Goal: Information Seeking & Learning: Learn about a topic

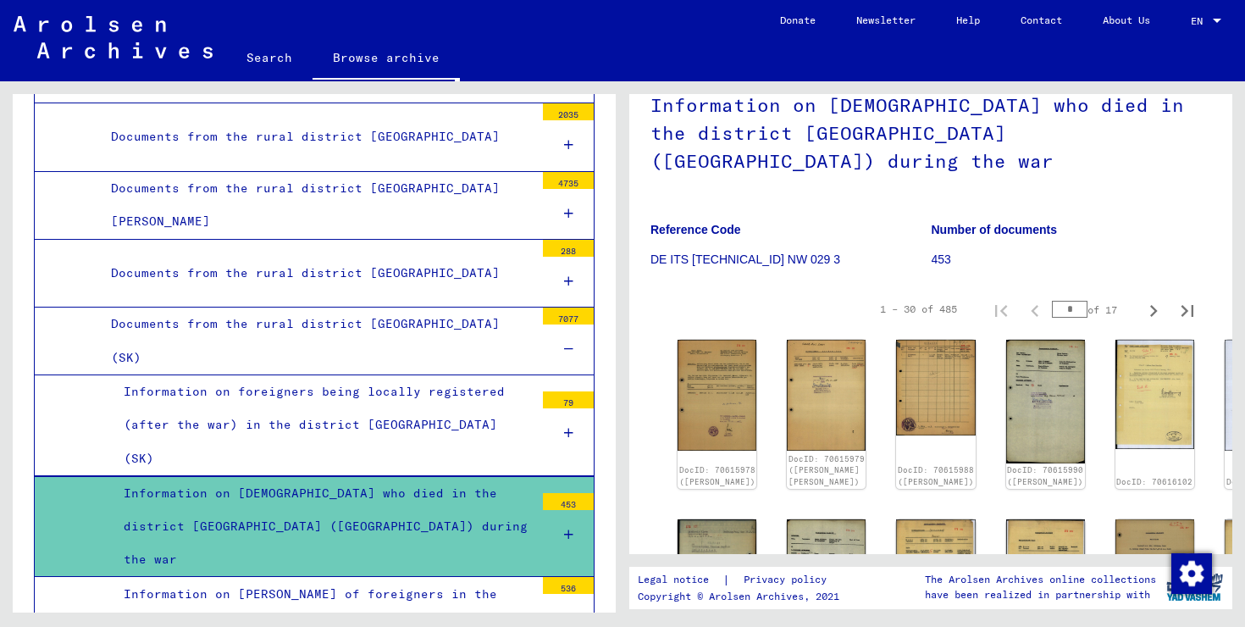
scroll to position [164, 0]
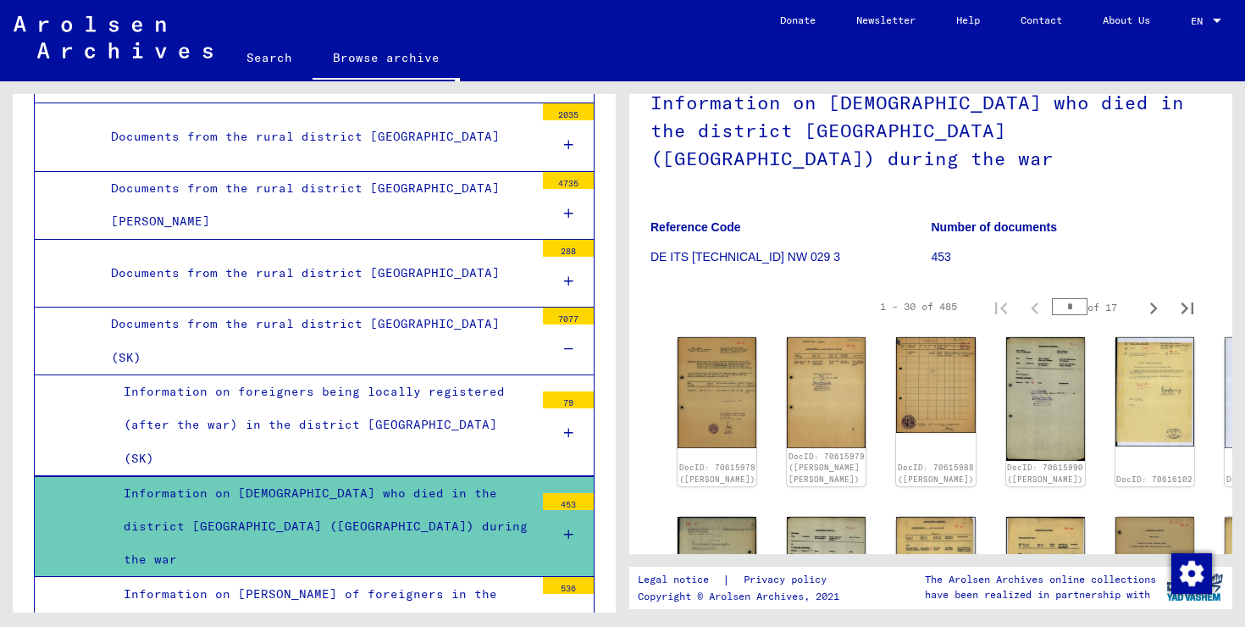
click at [1039, 290] on div "1 – 30 of 485 * of 17" at bounding box center [1032, 307] width 345 height 34
type input "*"
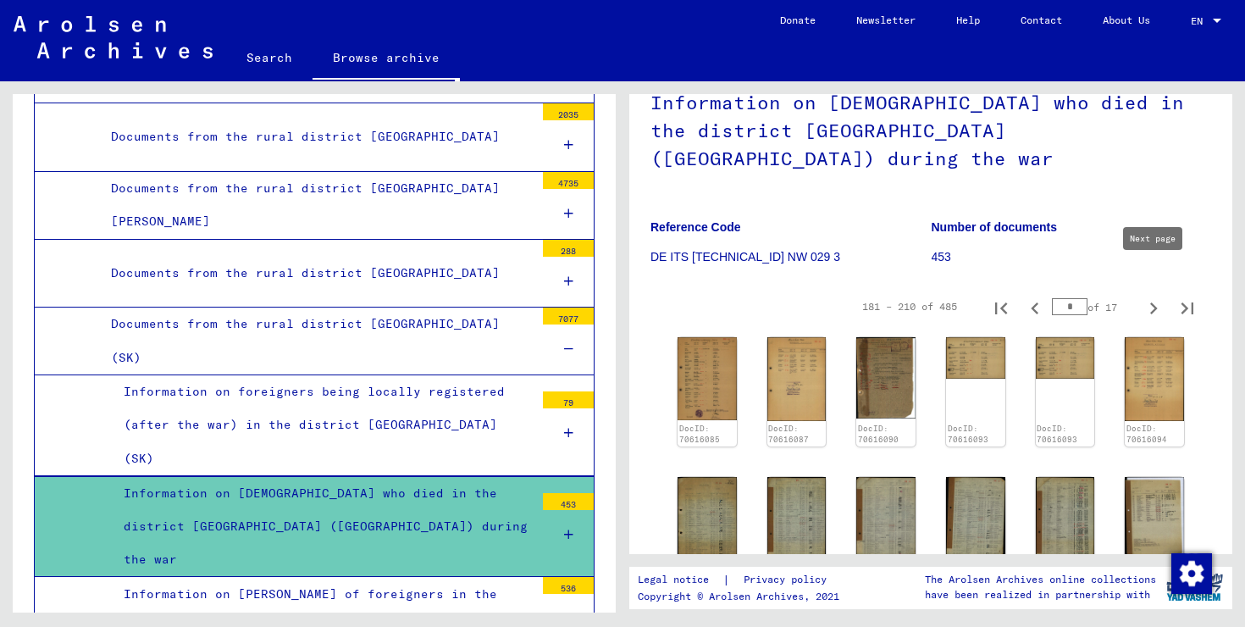
click at [1150, 297] on icon "Next page" at bounding box center [1154, 309] width 24 height 24
type input "*"
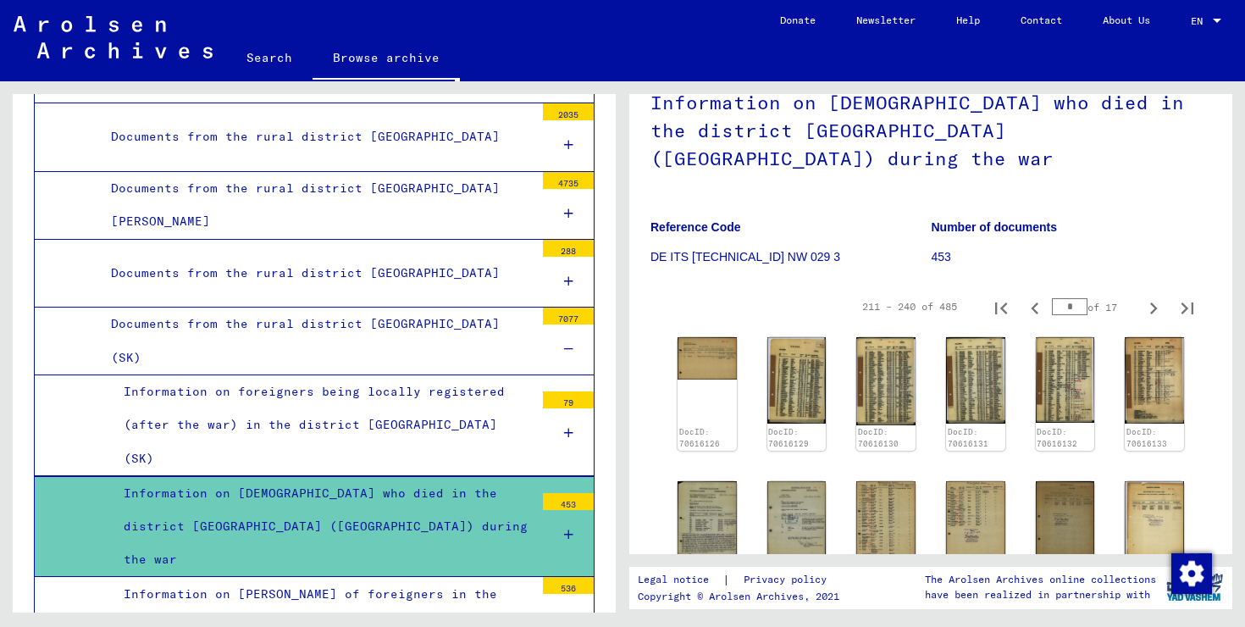
click at [1150, 297] on icon "Next page" at bounding box center [1154, 309] width 24 height 24
type input "*"
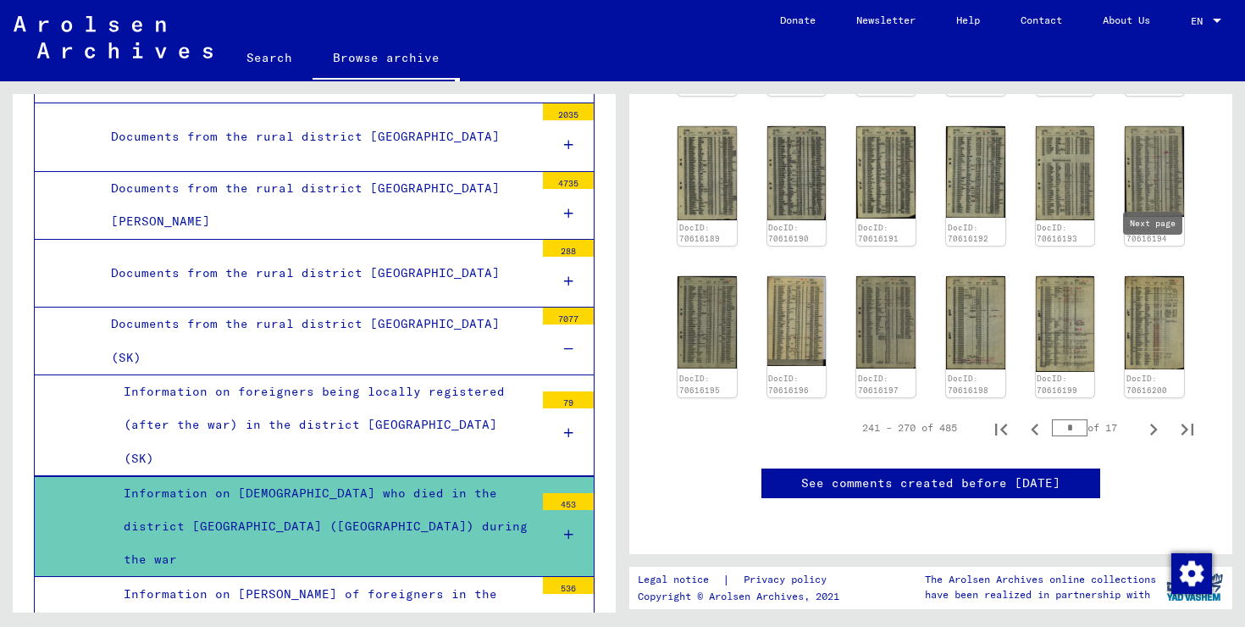
click at [1143, 418] on icon "Next page" at bounding box center [1154, 430] width 24 height 24
type input "**"
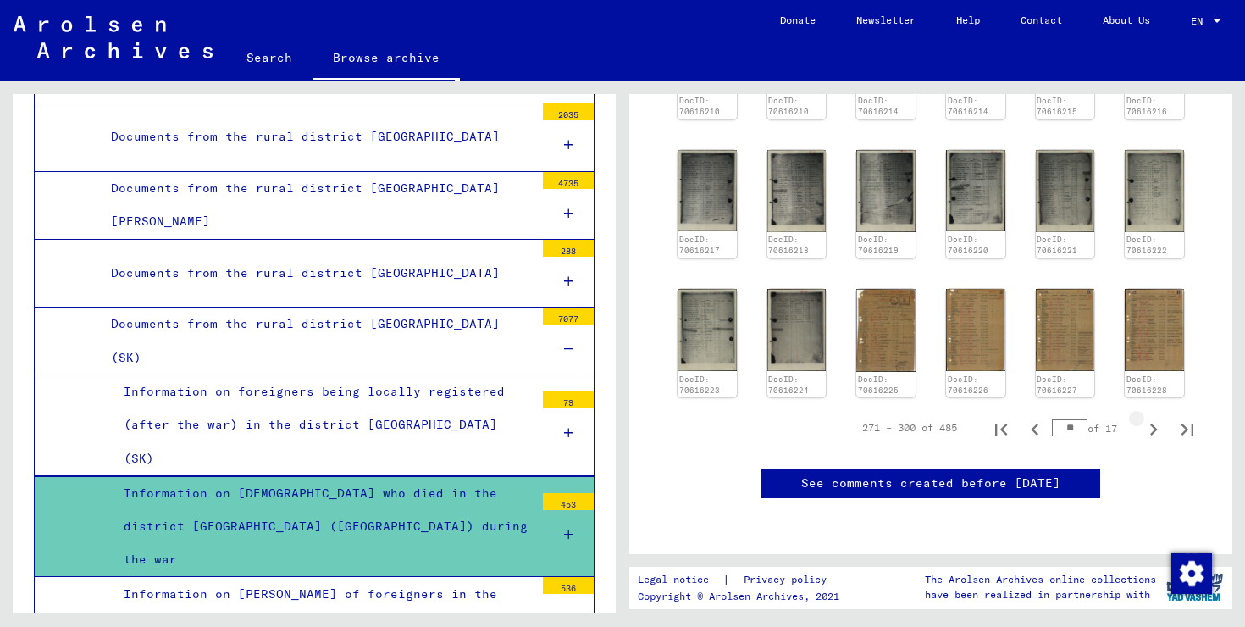
scroll to position [957, 0]
click at [1156, 418] on icon "Next page" at bounding box center [1154, 430] width 24 height 24
type input "**"
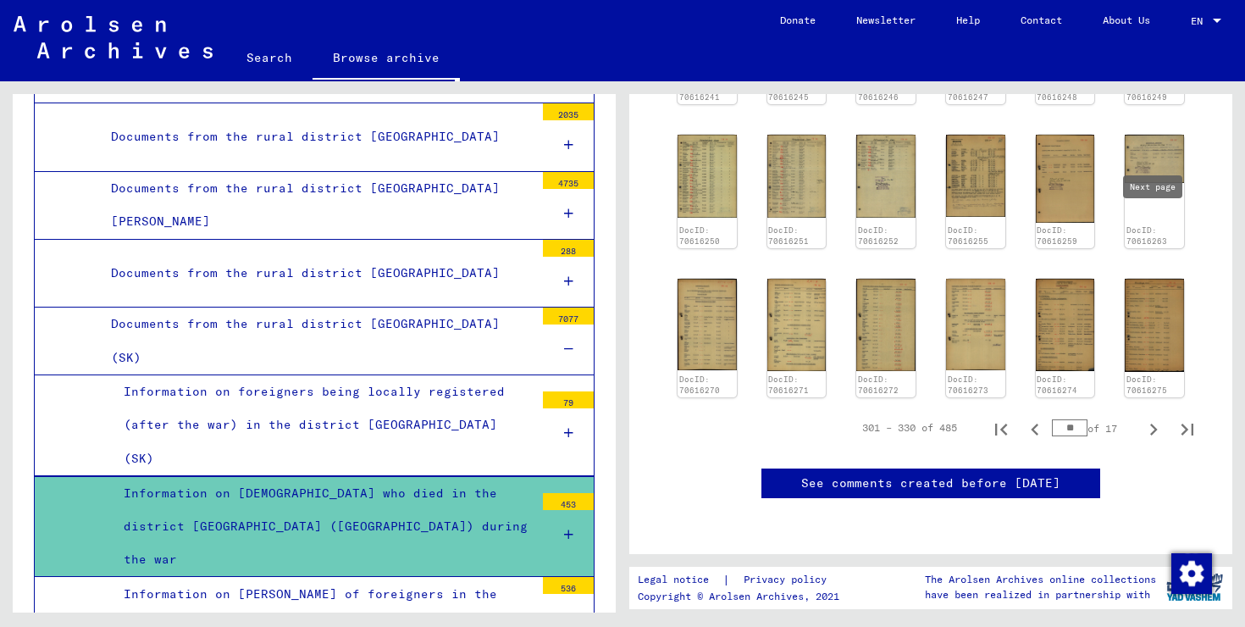
click at [1156, 418] on icon "Next page" at bounding box center [1154, 430] width 24 height 24
type input "**"
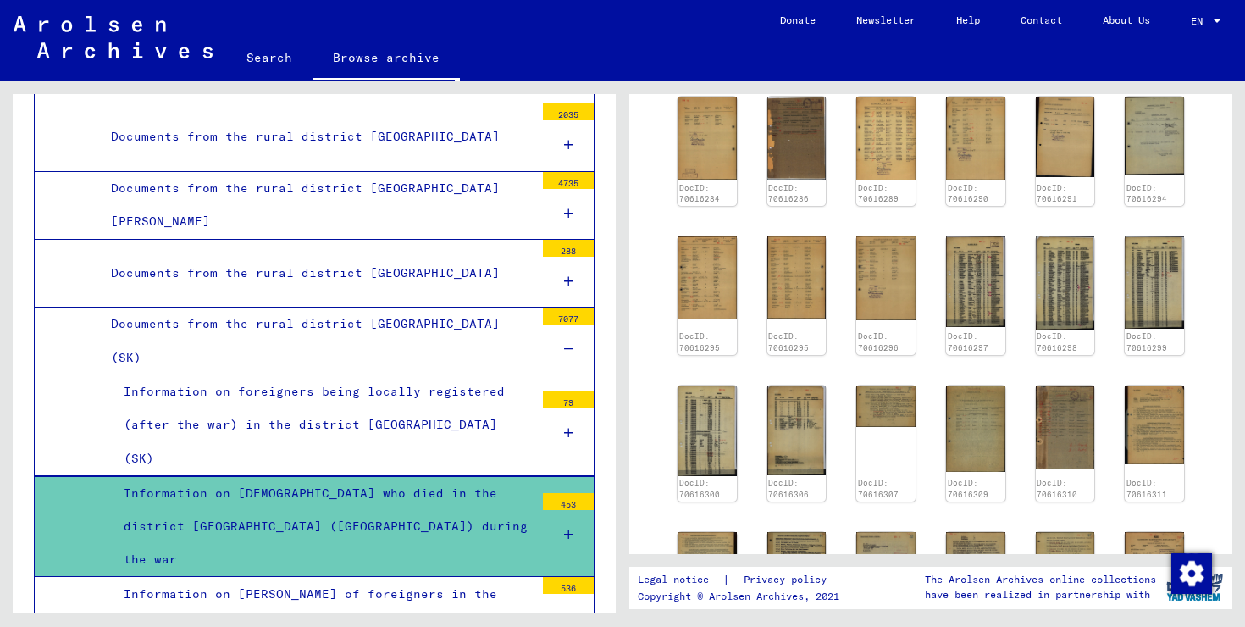
scroll to position [580, 0]
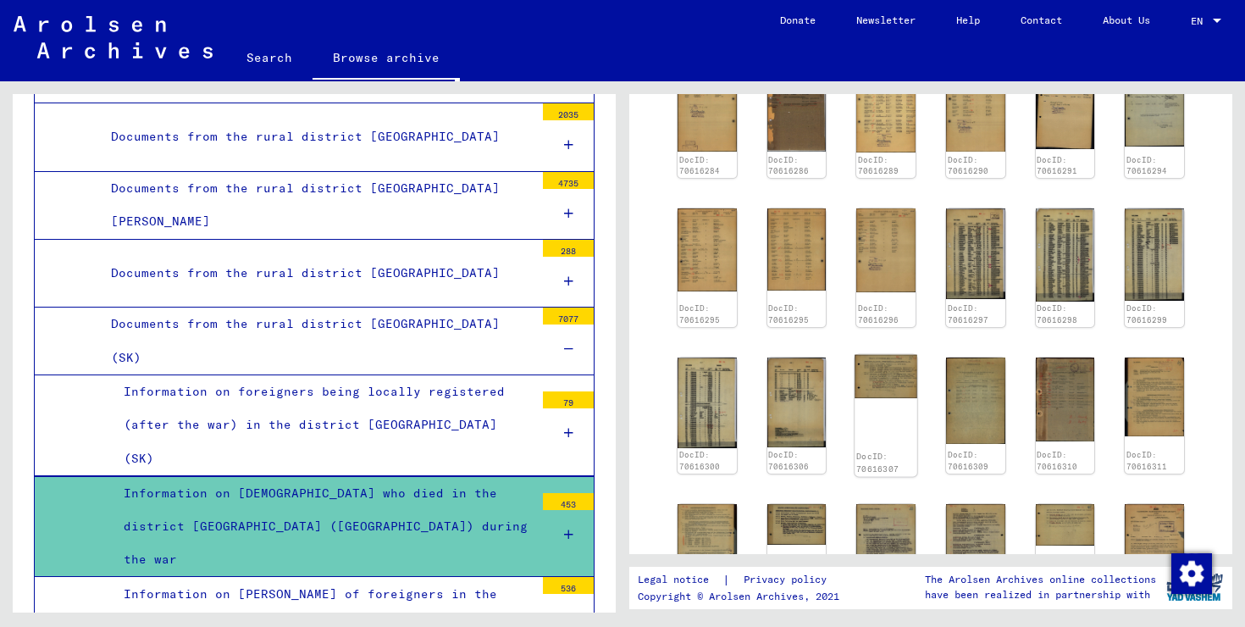
click at [889, 358] on img at bounding box center [887, 376] width 62 height 43
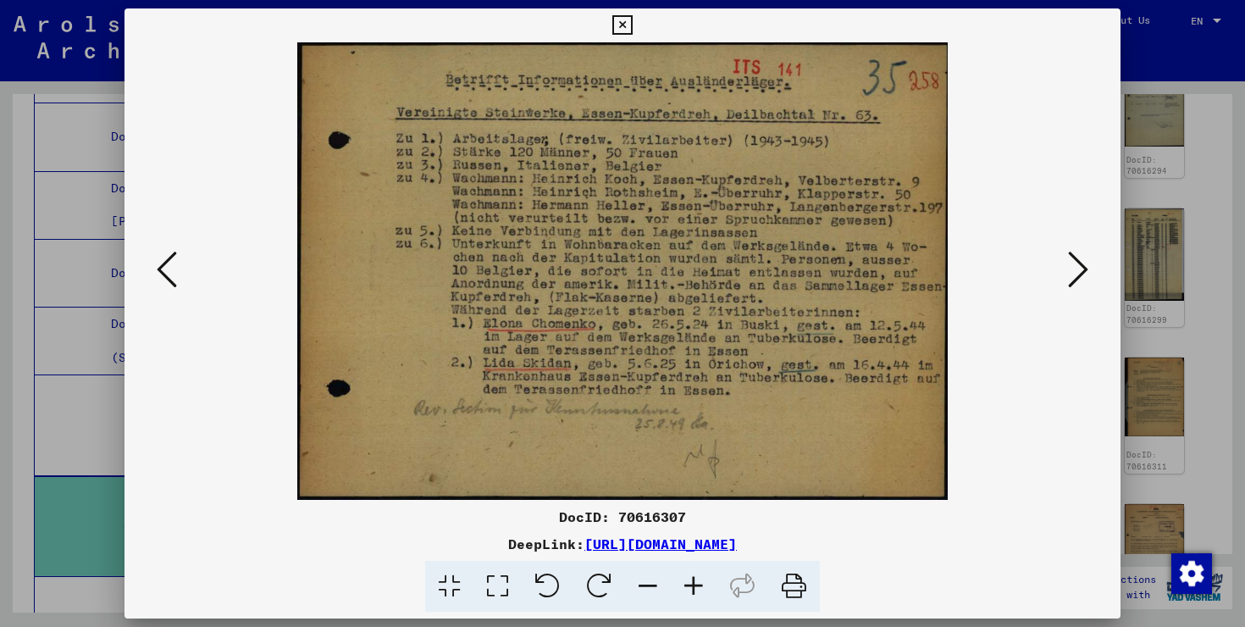
click at [1076, 269] on icon at bounding box center [1078, 269] width 20 height 41
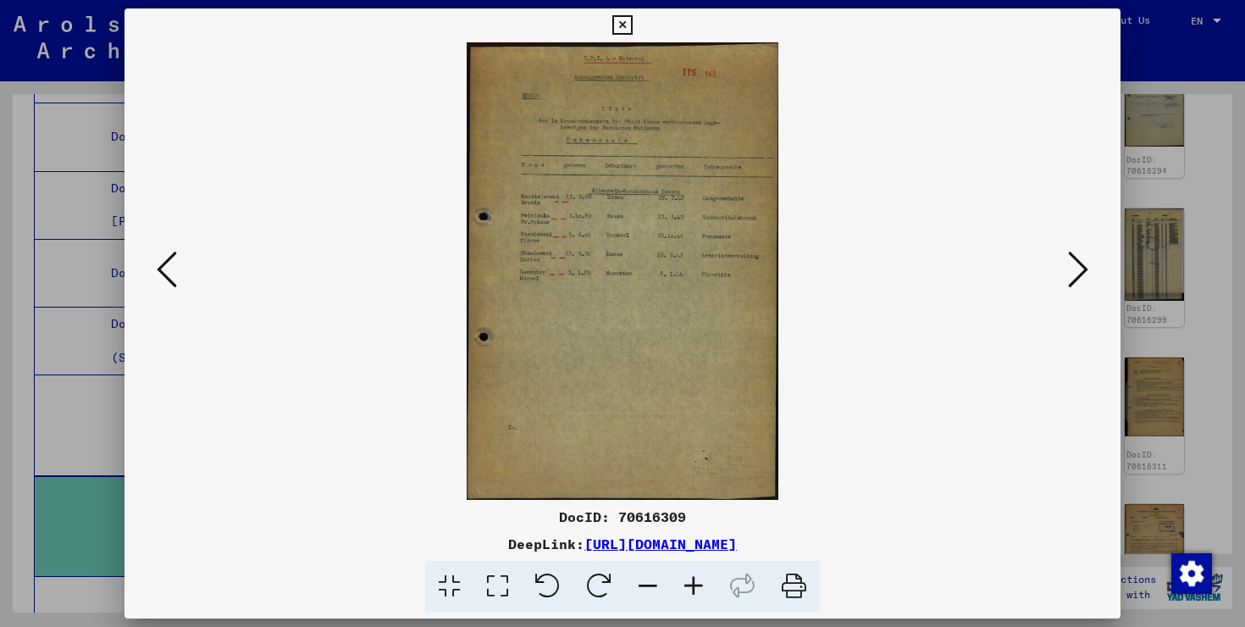
click at [1076, 269] on icon at bounding box center [1078, 269] width 20 height 41
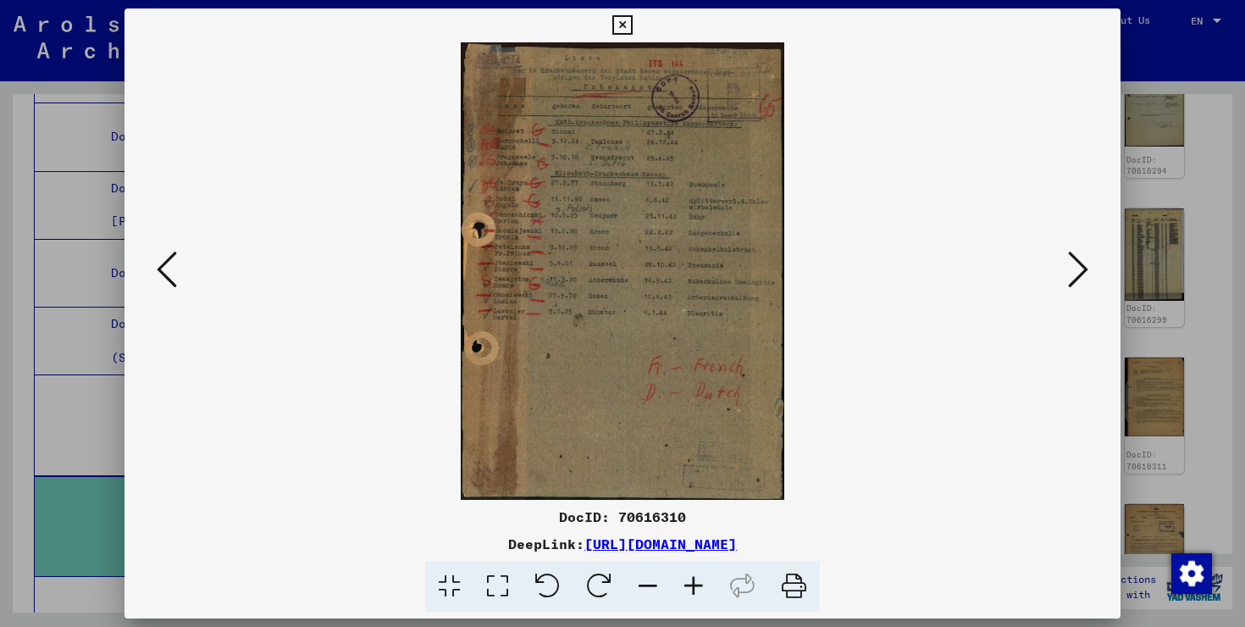
click at [150, 280] on div at bounding box center [623, 271] width 996 height 458
click at [163, 277] on icon at bounding box center [167, 269] width 20 height 41
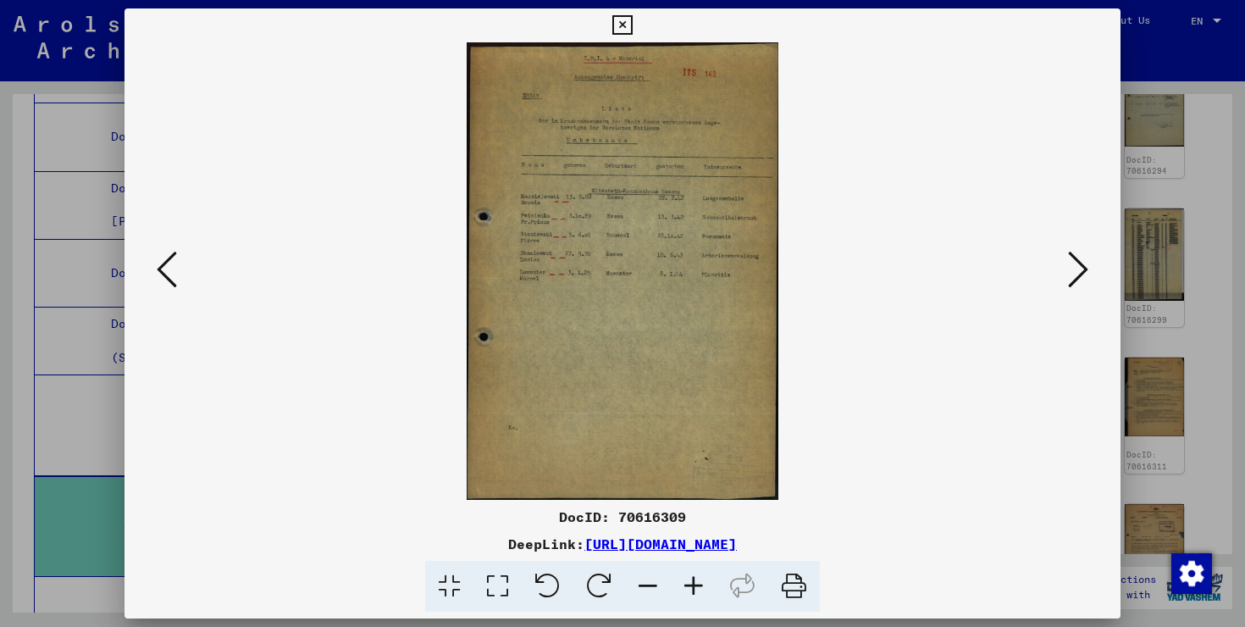
click at [163, 277] on icon at bounding box center [167, 269] width 20 height 41
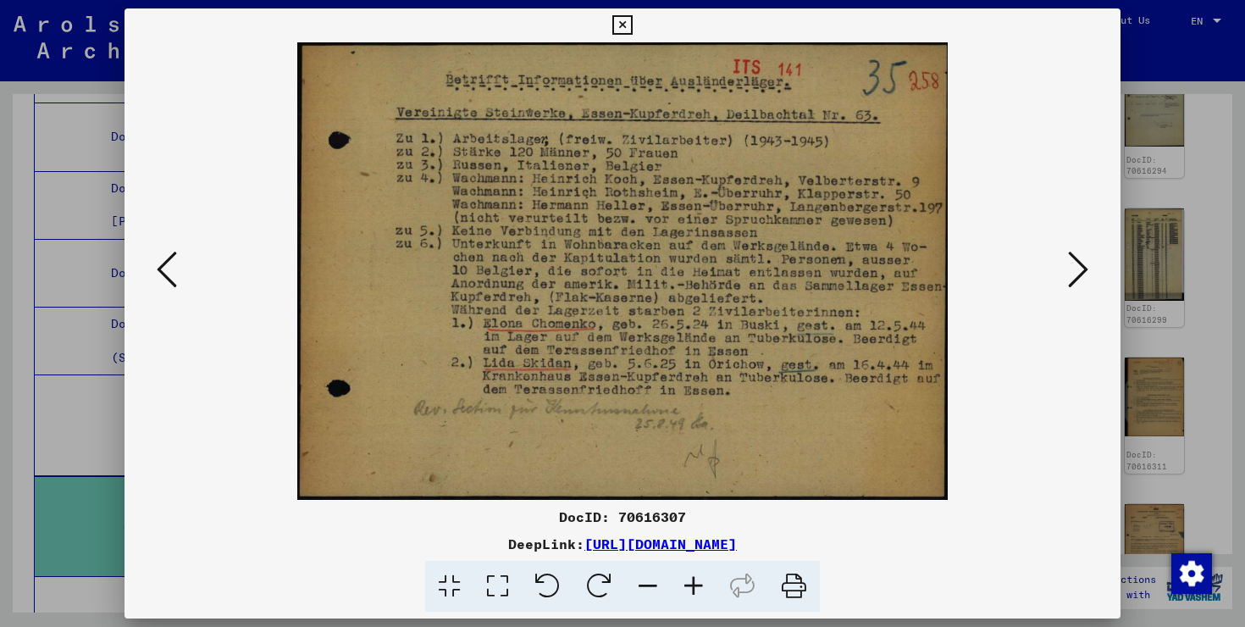
copy link "[URL][DOMAIN_NAME]"
click at [1087, 271] on icon at bounding box center [1078, 269] width 20 height 41
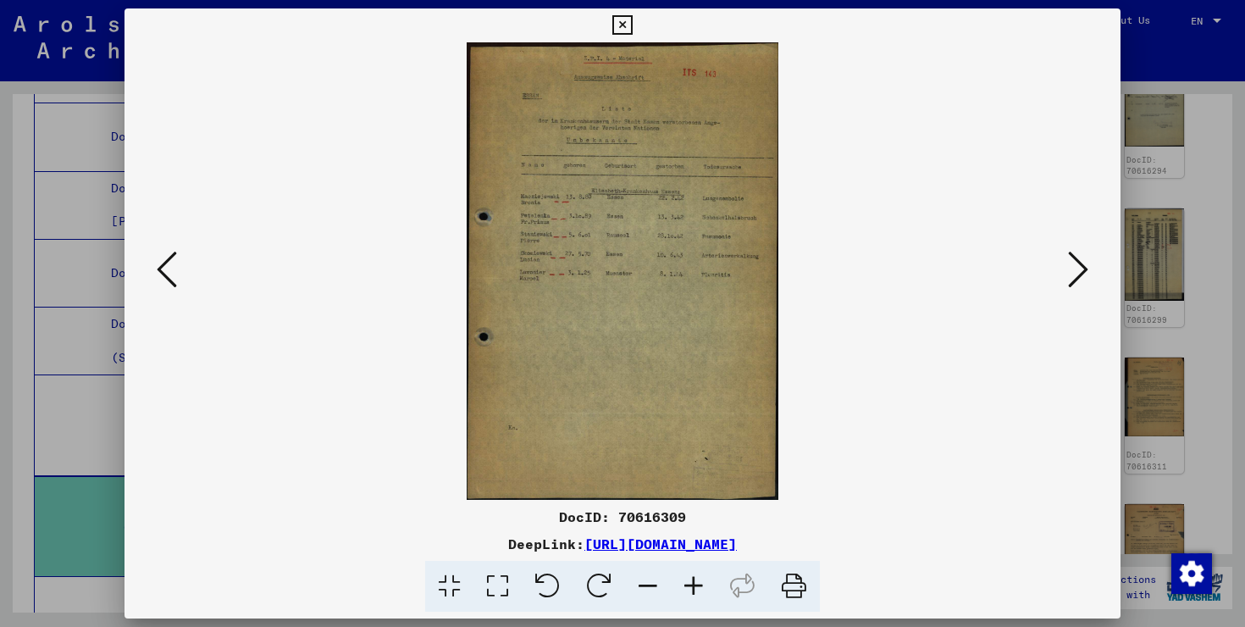
click at [699, 587] on icon at bounding box center [694, 587] width 46 height 52
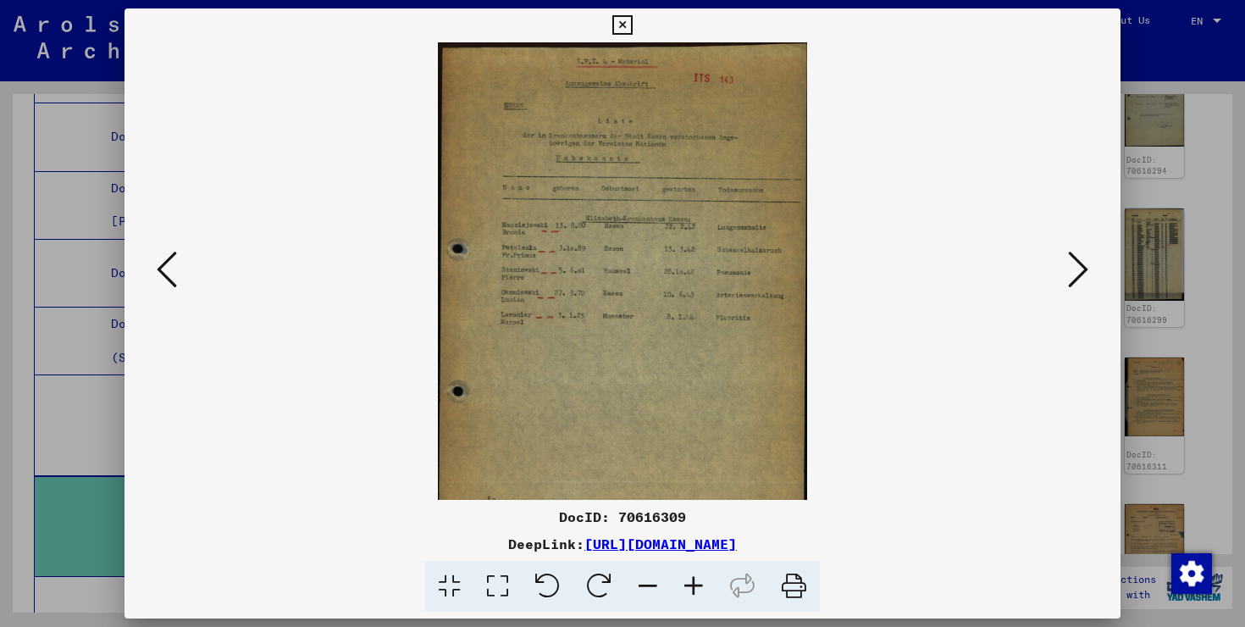
click at [699, 587] on icon at bounding box center [694, 587] width 46 height 52
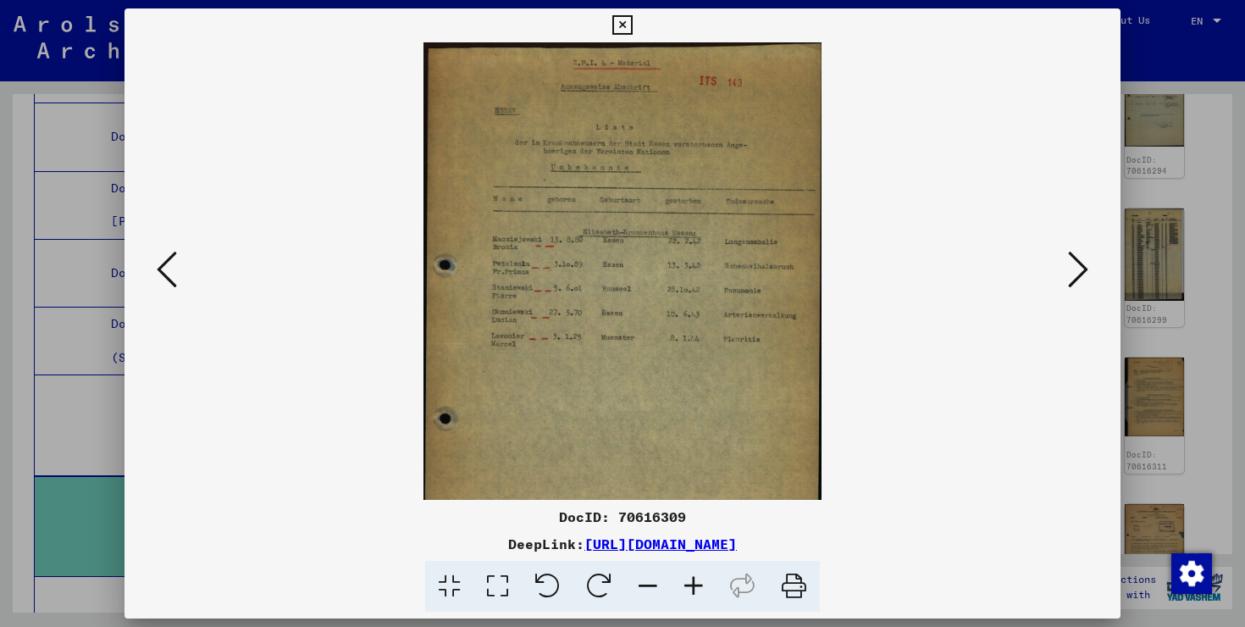
click at [699, 587] on icon at bounding box center [694, 587] width 46 height 52
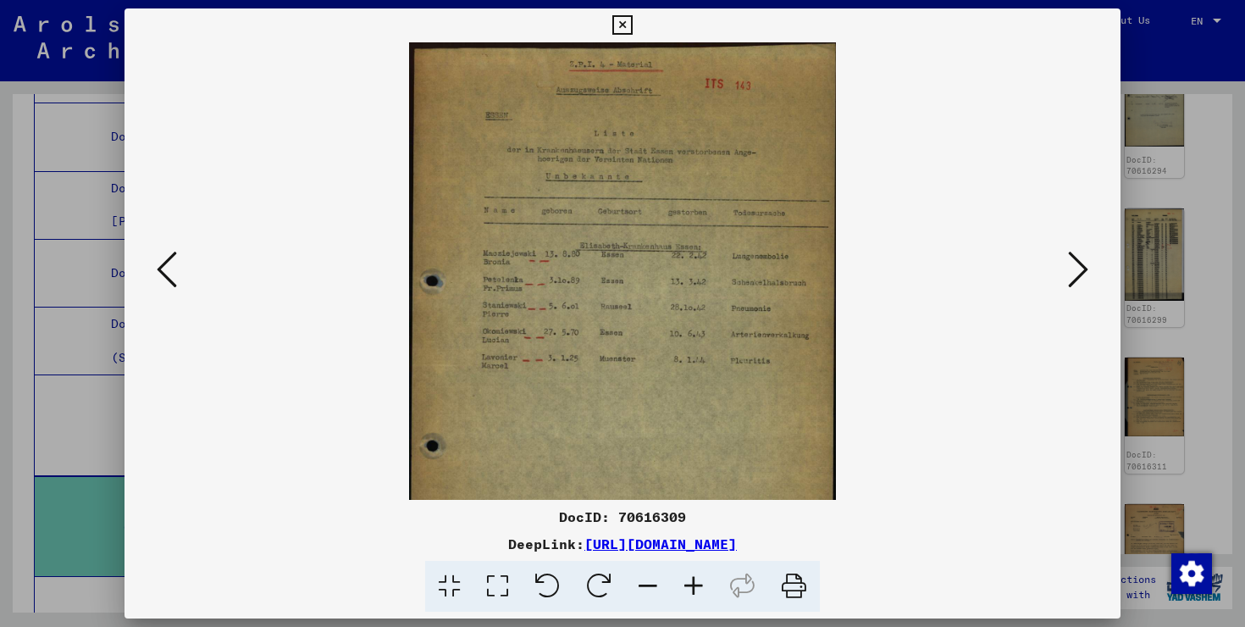
click at [699, 587] on icon at bounding box center [694, 587] width 46 height 52
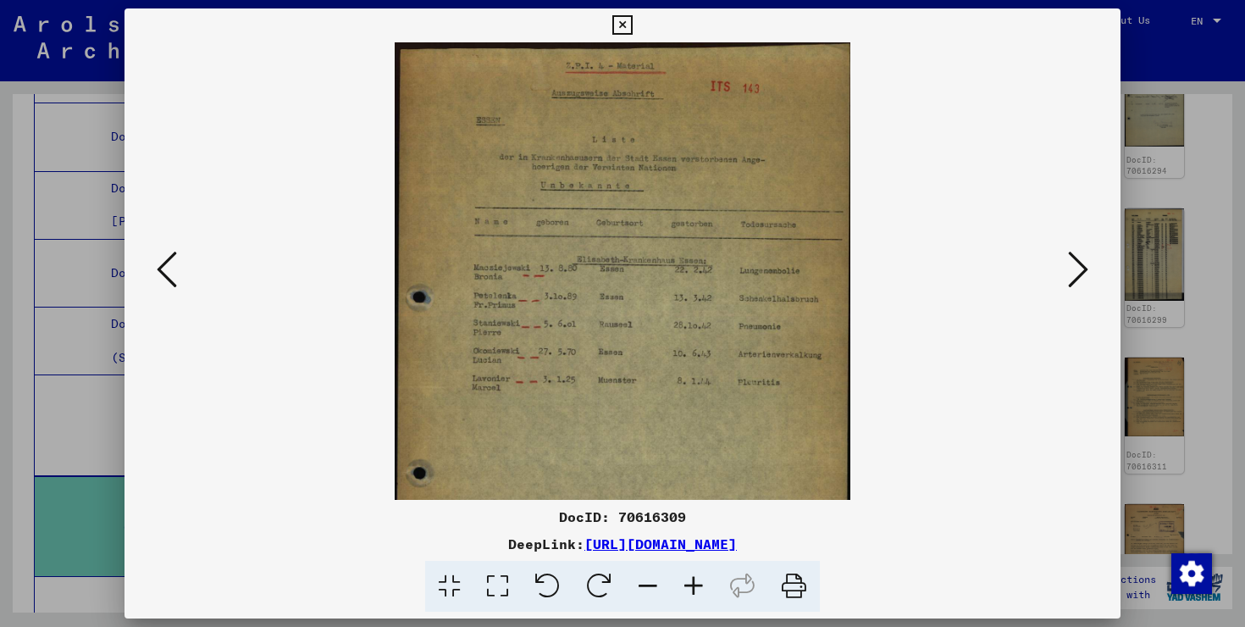
click at [699, 587] on icon at bounding box center [694, 587] width 46 height 52
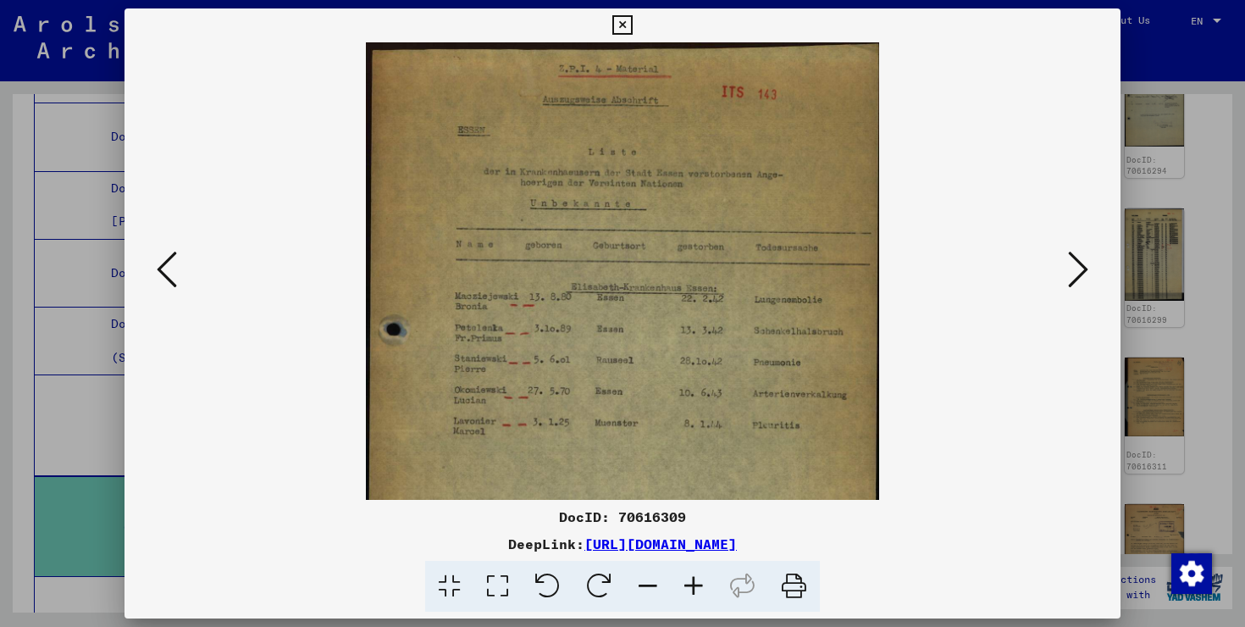
click at [699, 587] on icon at bounding box center [694, 587] width 46 height 52
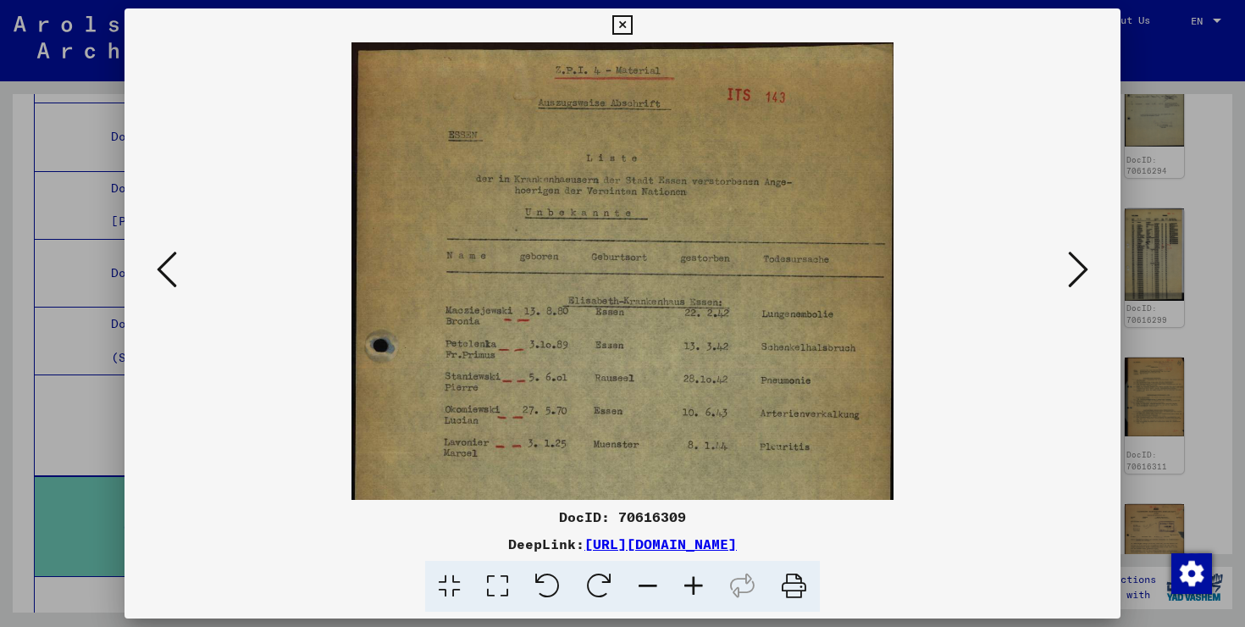
click at [699, 587] on icon at bounding box center [694, 587] width 46 height 52
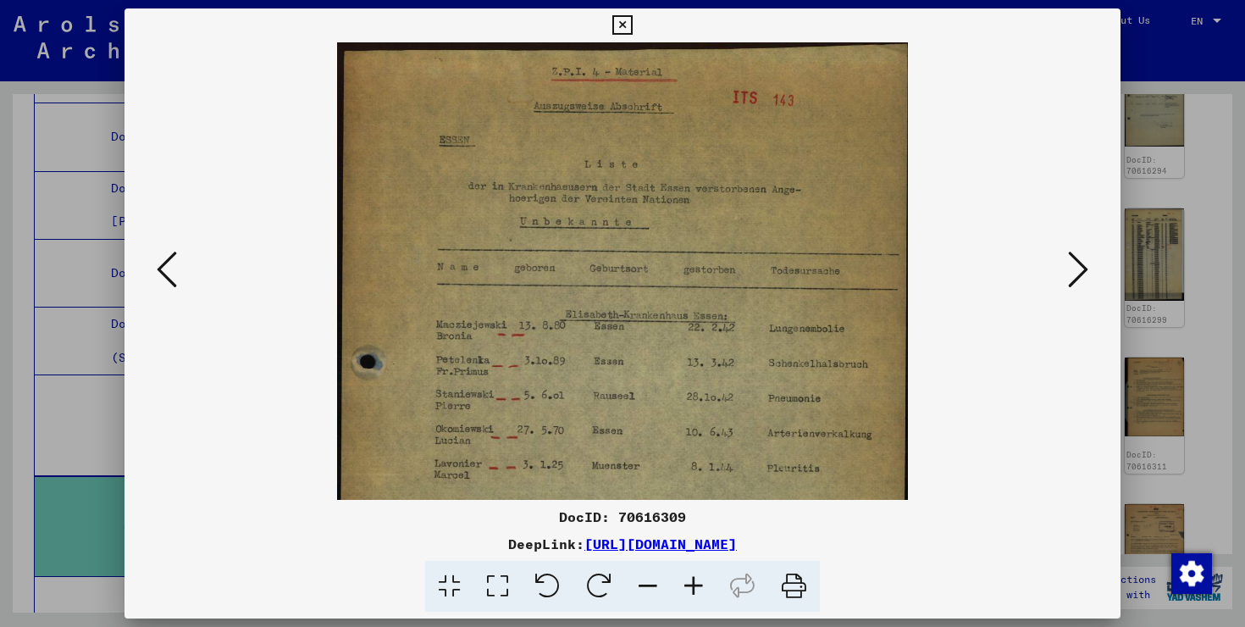
click at [699, 587] on icon at bounding box center [694, 587] width 46 height 52
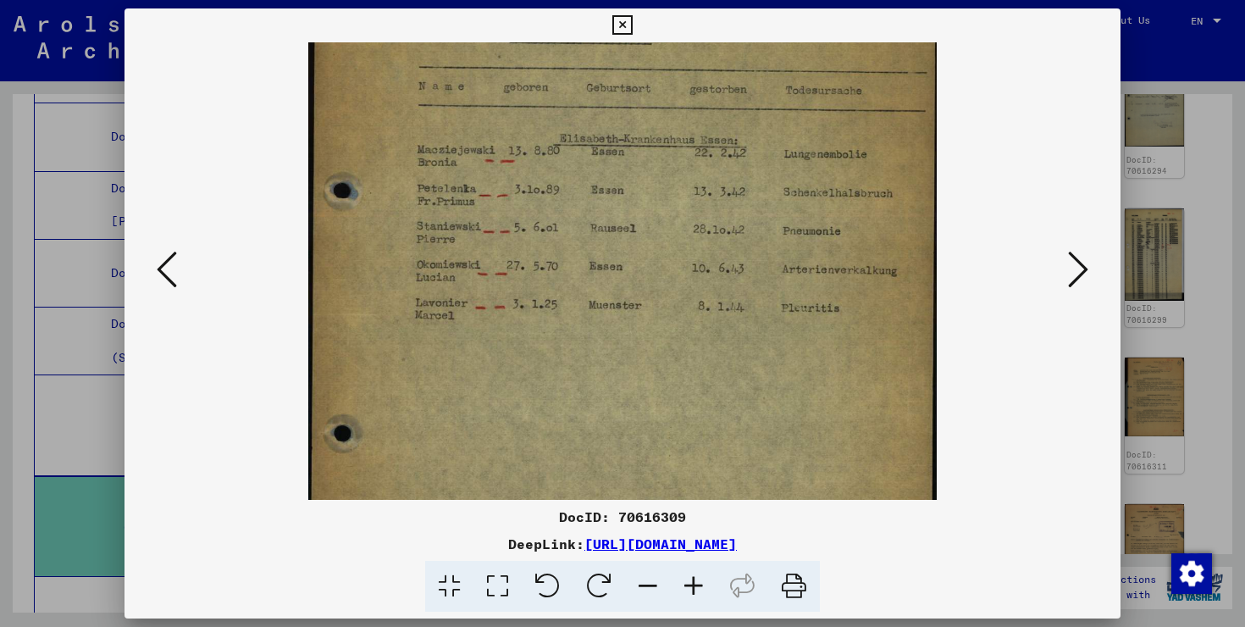
drag, startPoint x: 764, startPoint y: 459, endPoint x: 764, endPoint y: 255, distance: 204.2
click at [764, 255] on img at bounding box center [622, 300] width 629 height 923
click at [1088, 263] on icon at bounding box center [1078, 269] width 20 height 41
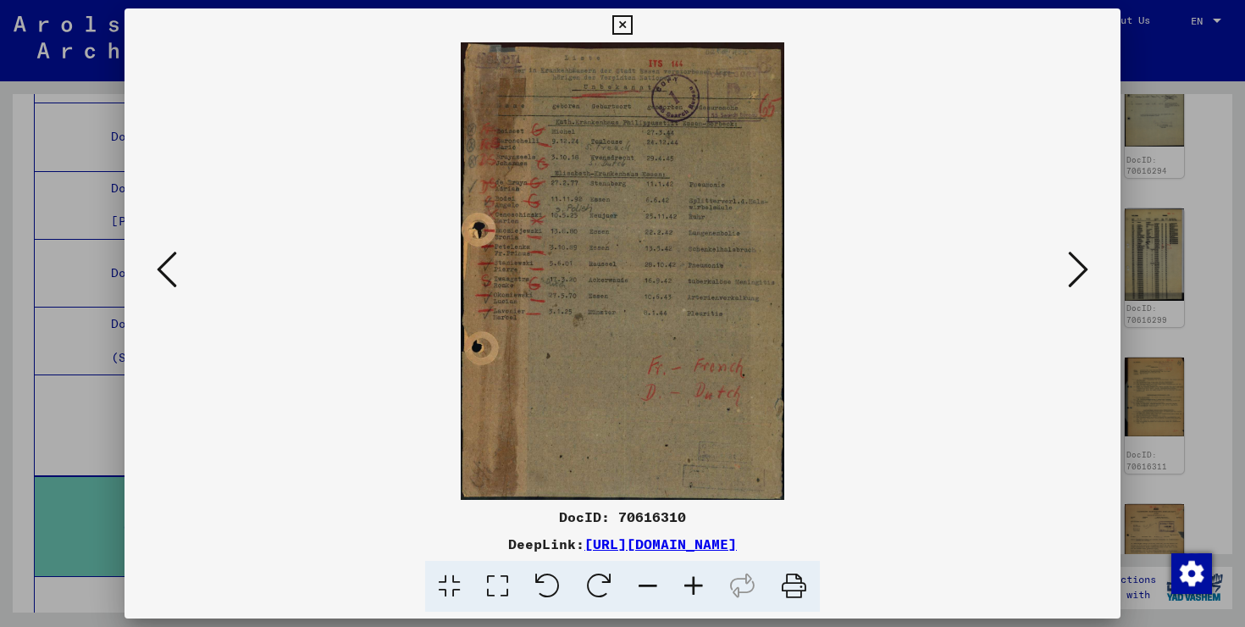
scroll to position [0, 0]
click at [1088, 263] on icon at bounding box center [1078, 269] width 20 height 41
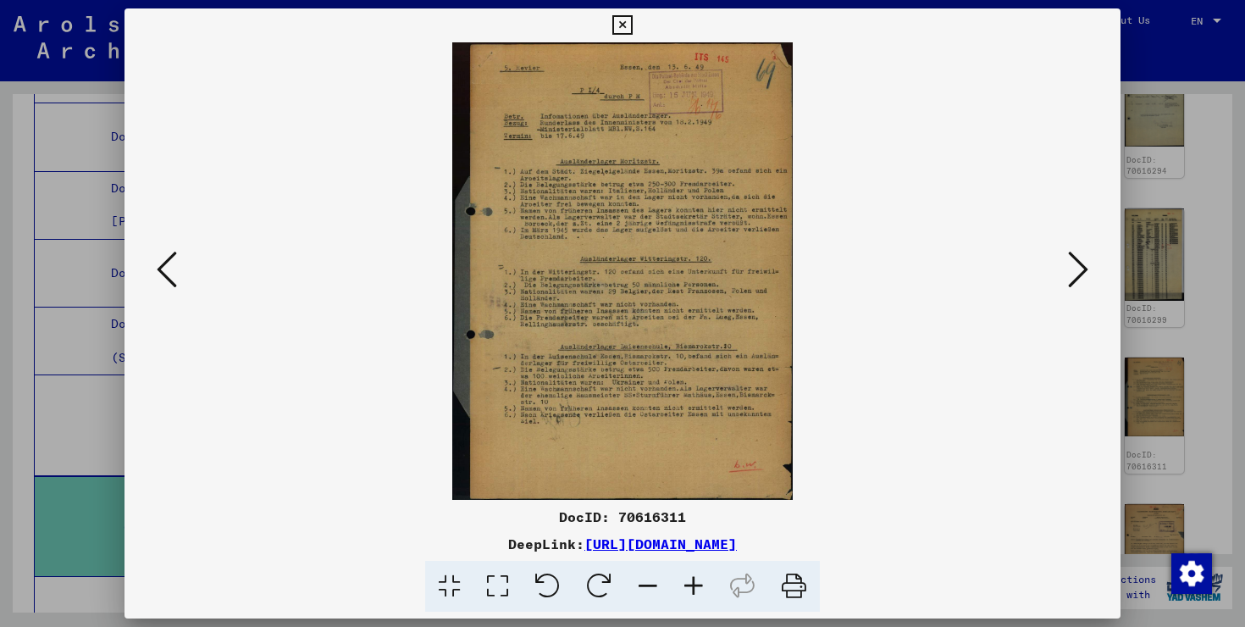
click at [700, 581] on icon at bounding box center [694, 587] width 46 height 52
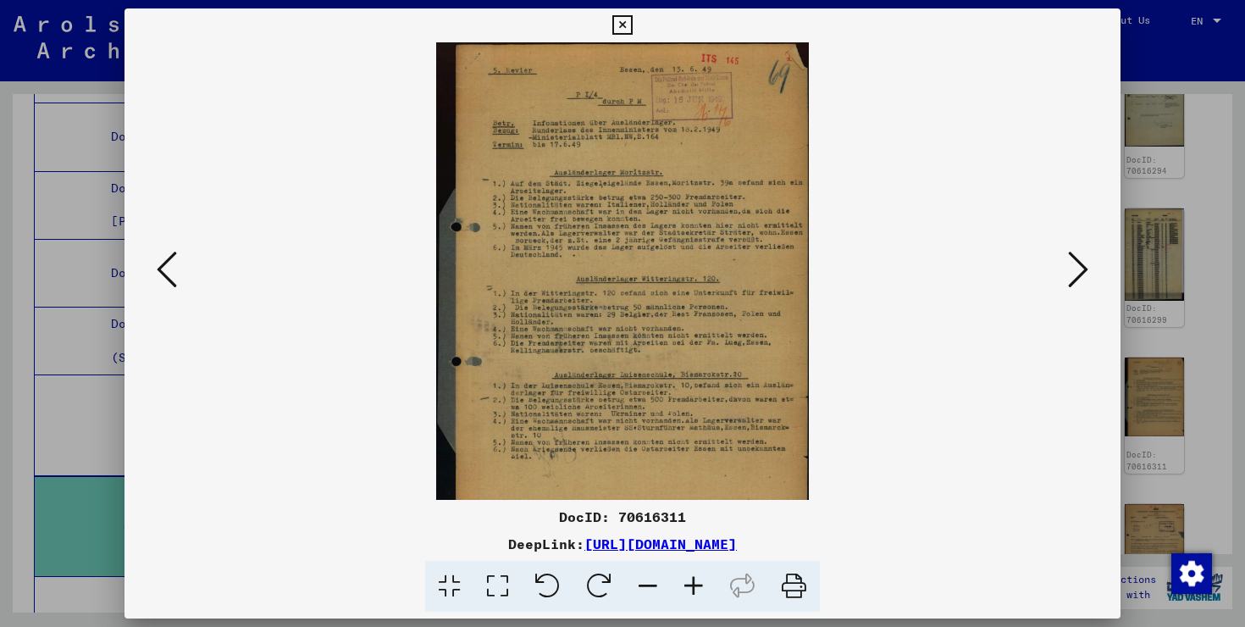
click at [700, 581] on icon at bounding box center [694, 587] width 46 height 52
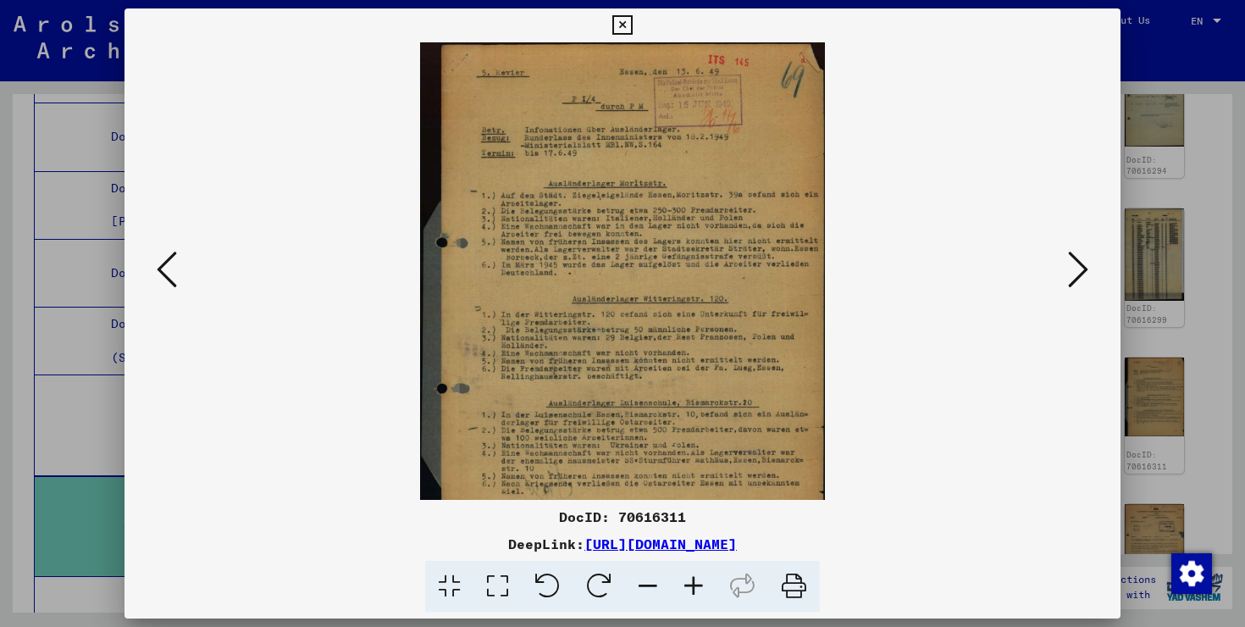
click at [700, 581] on icon at bounding box center [694, 587] width 46 height 52
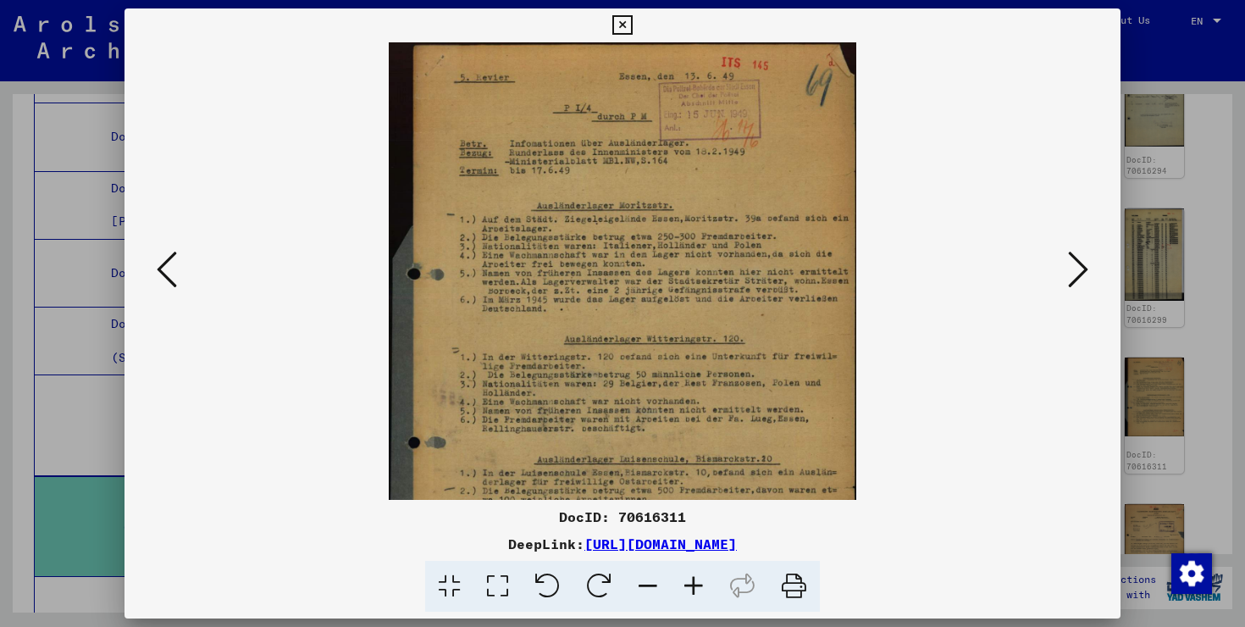
click at [700, 581] on icon at bounding box center [694, 587] width 46 height 52
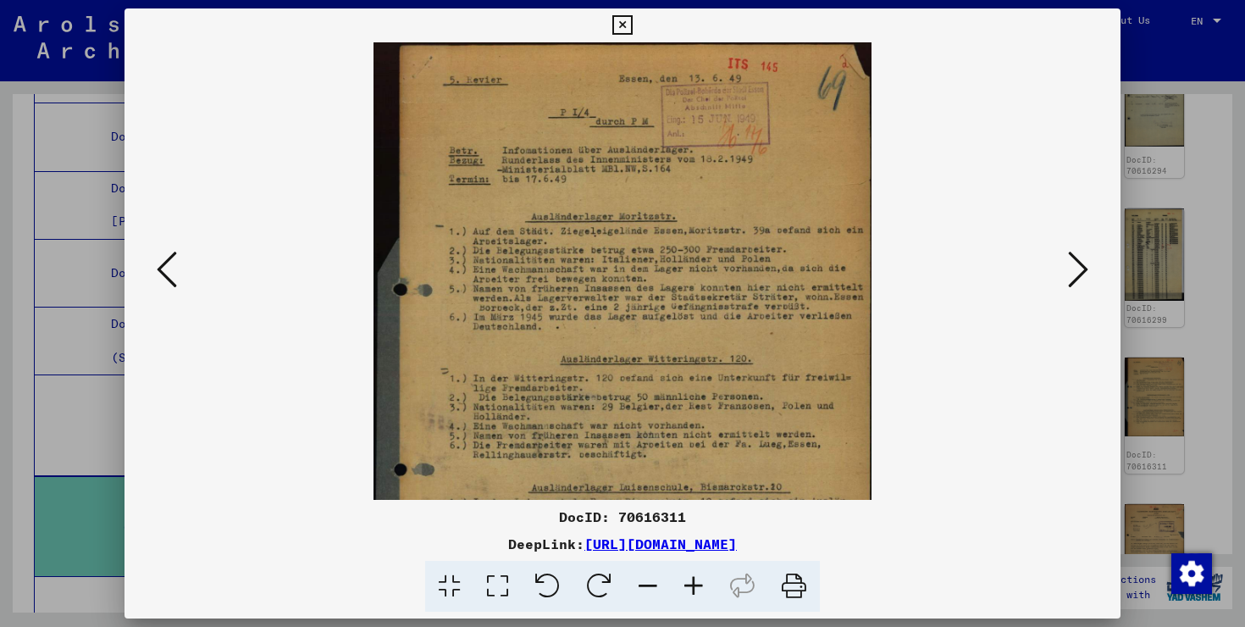
click at [700, 581] on icon at bounding box center [694, 587] width 46 height 52
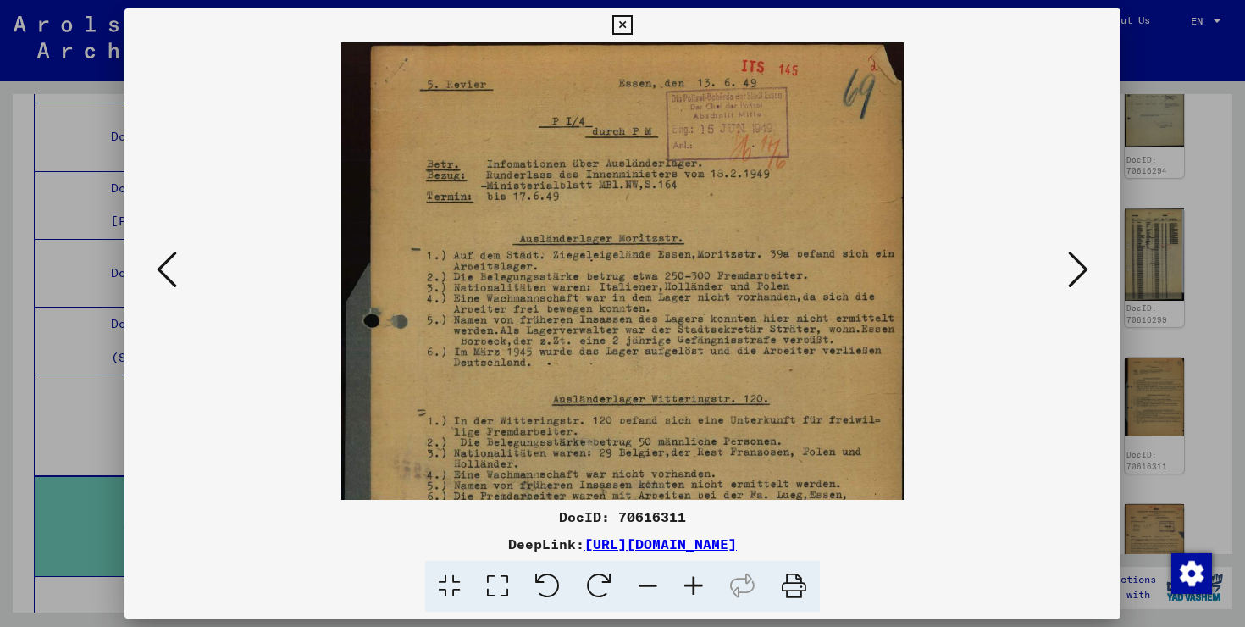
click at [700, 581] on icon at bounding box center [694, 587] width 46 height 52
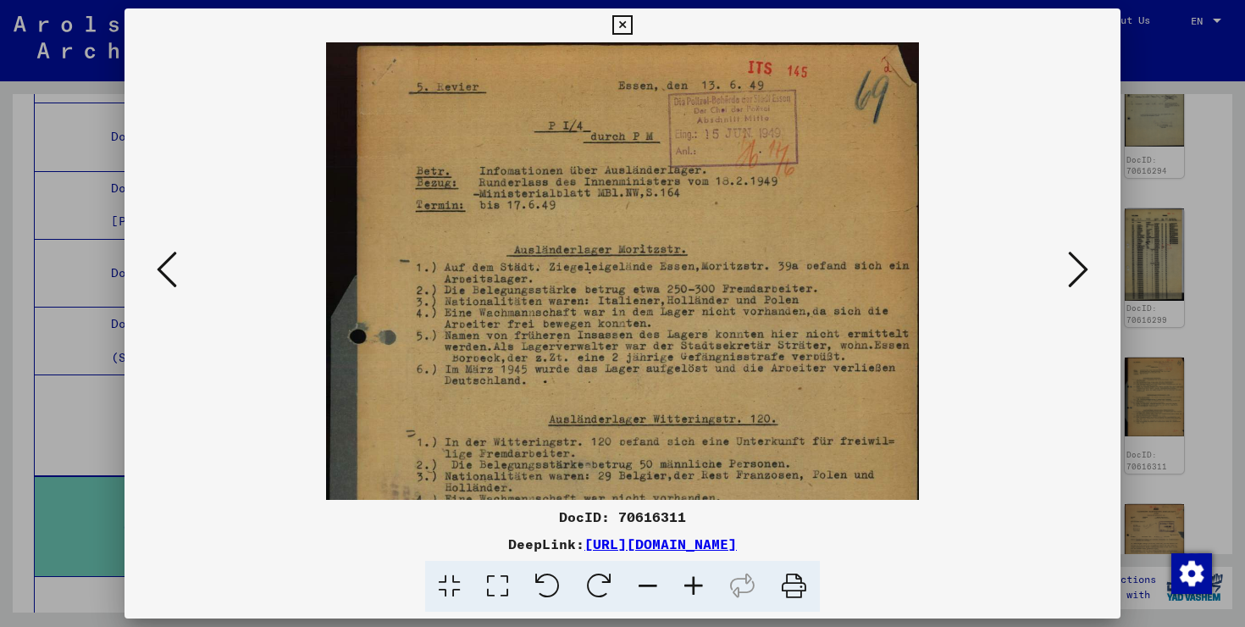
click at [700, 581] on icon at bounding box center [694, 587] width 46 height 52
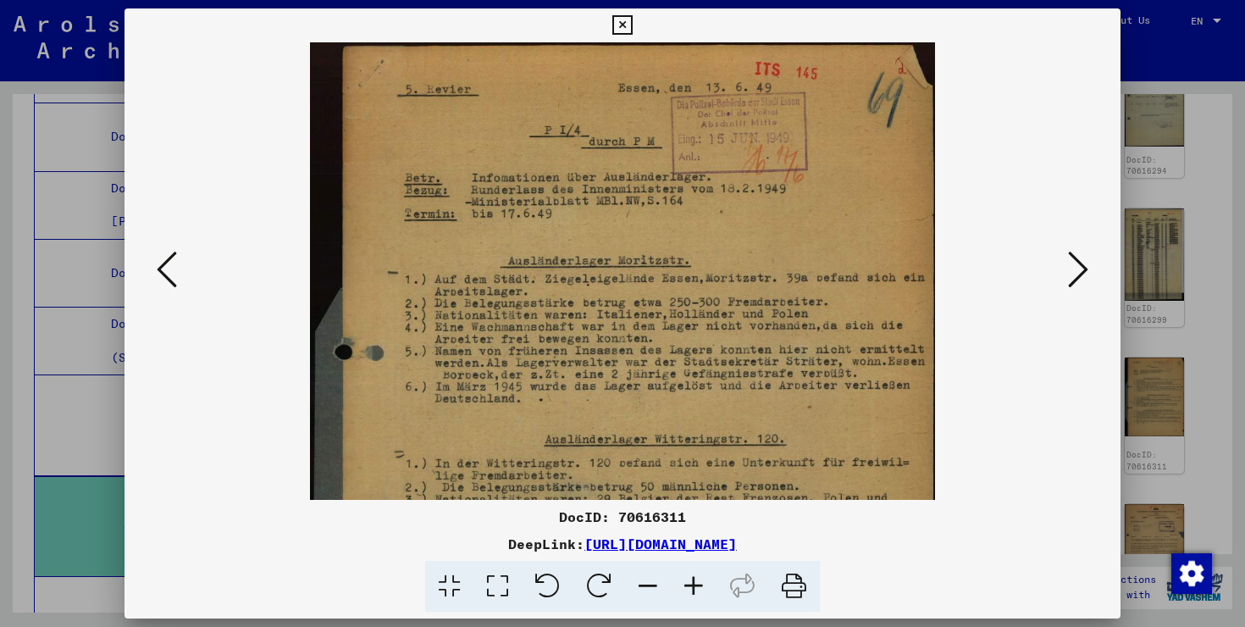
click at [700, 581] on icon at bounding box center [694, 587] width 46 height 52
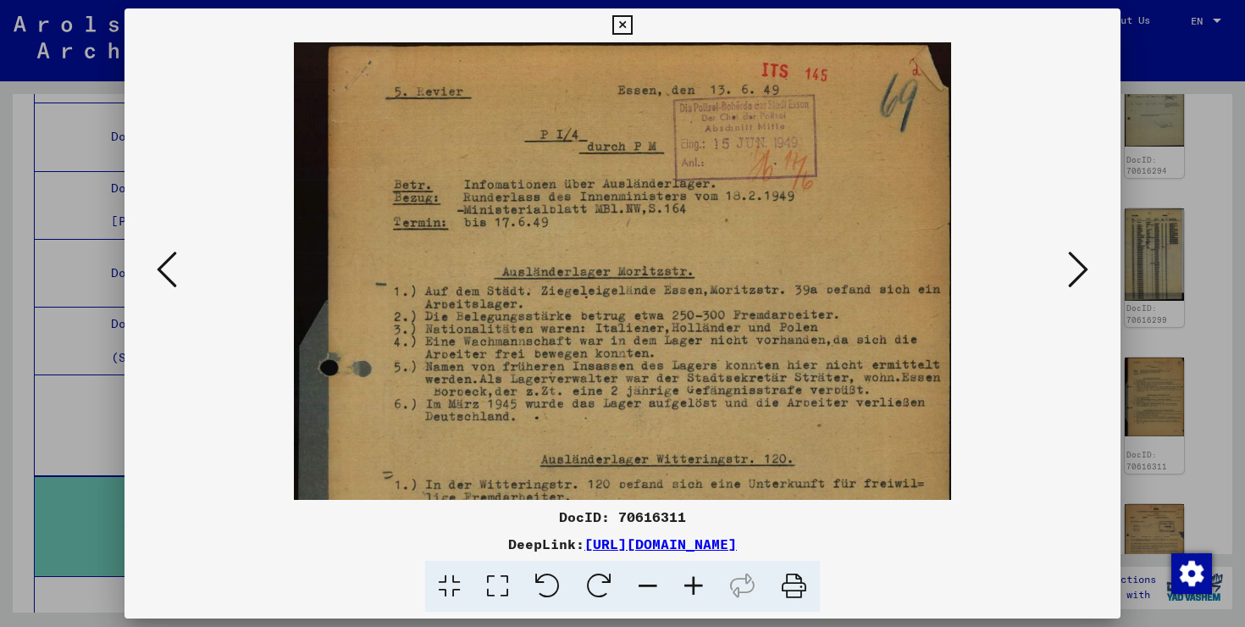
click at [700, 581] on icon at bounding box center [694, 587] width 46 height 52
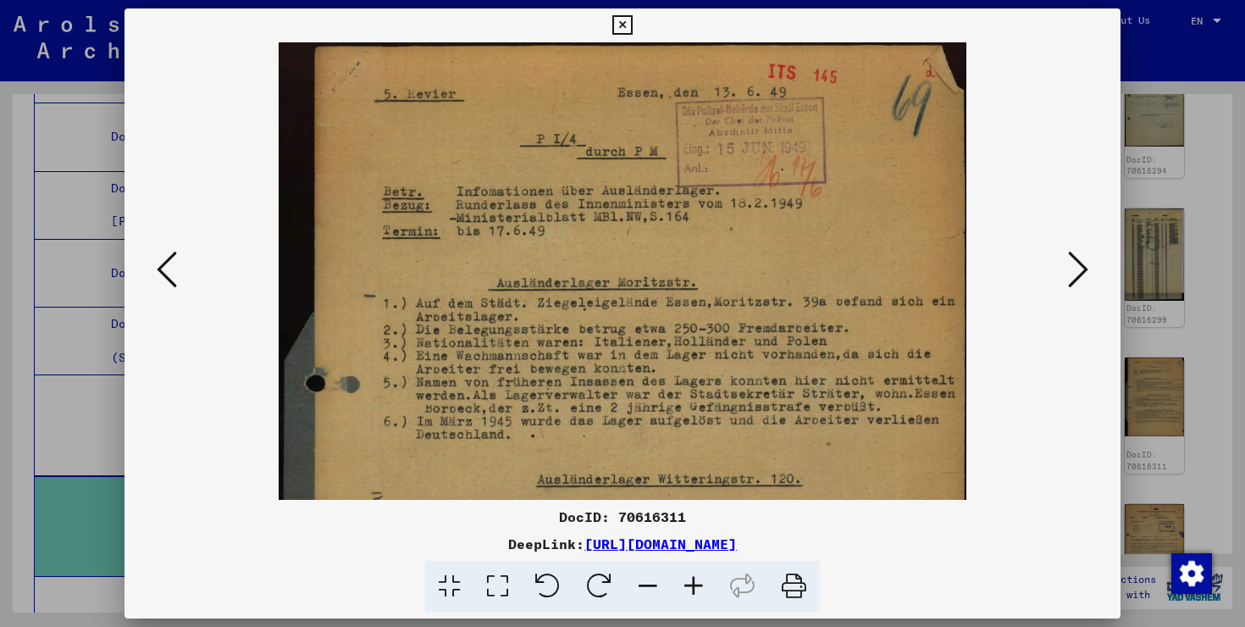
click at [700, 581] on icon at bounding box center [694, 587] width 46 height 52
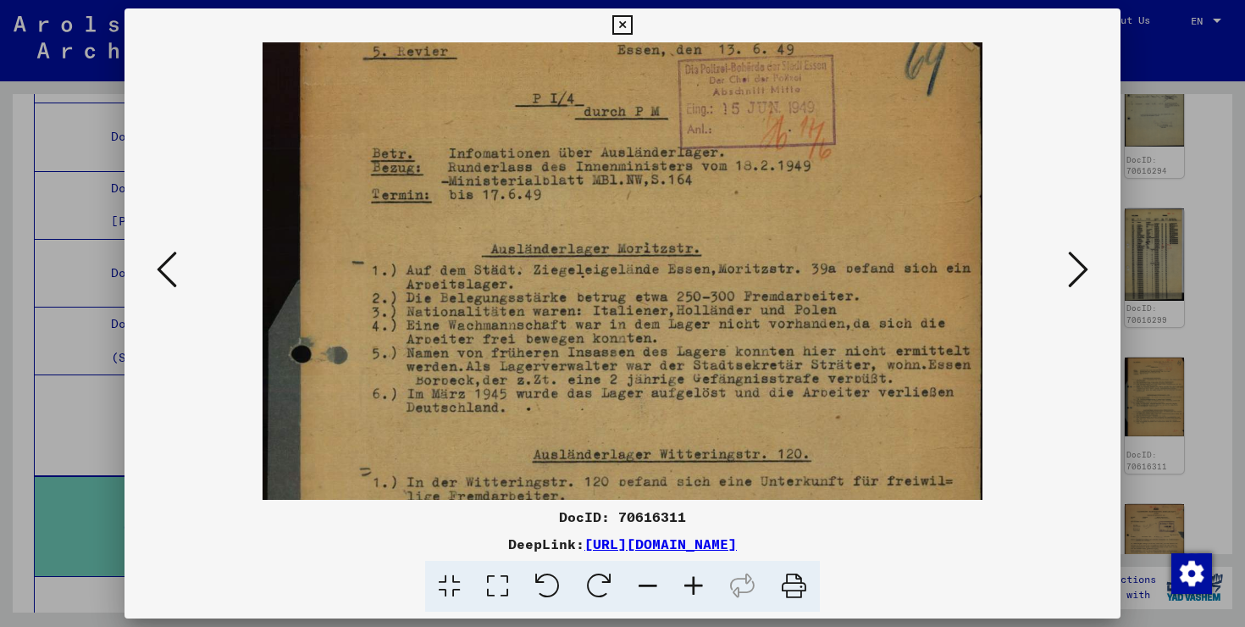
click at [697, 434] on img at bounding box center [623, 480] width 720 height 966
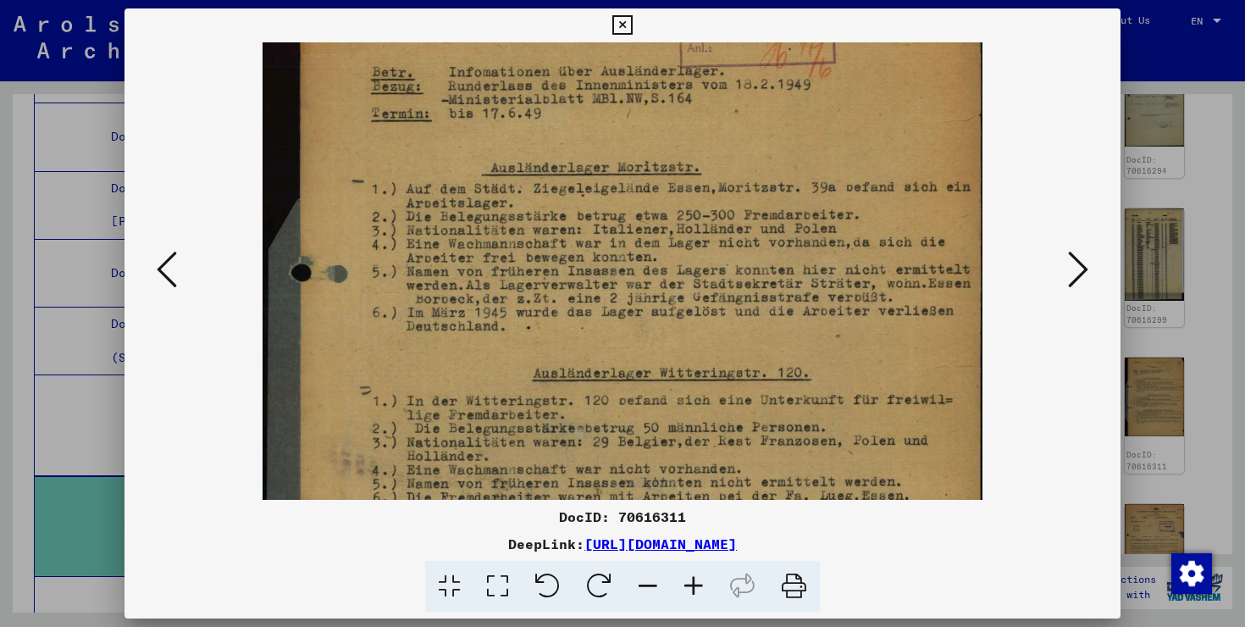
scroll to position [246, 0]
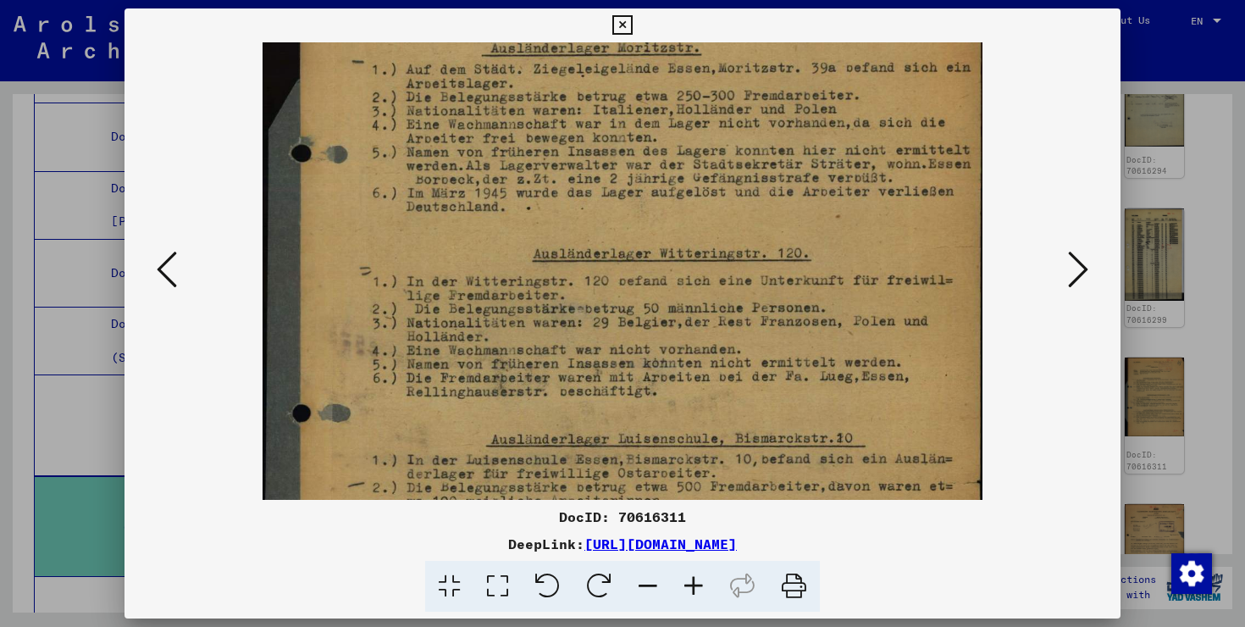
drag, startPoint x: 639, startPoint y: 320, endPoint x: 583, endPoint y: 98, distance: 228.9
click at [583, 98] on img at bounding box center [623, 280] width 720 height 966
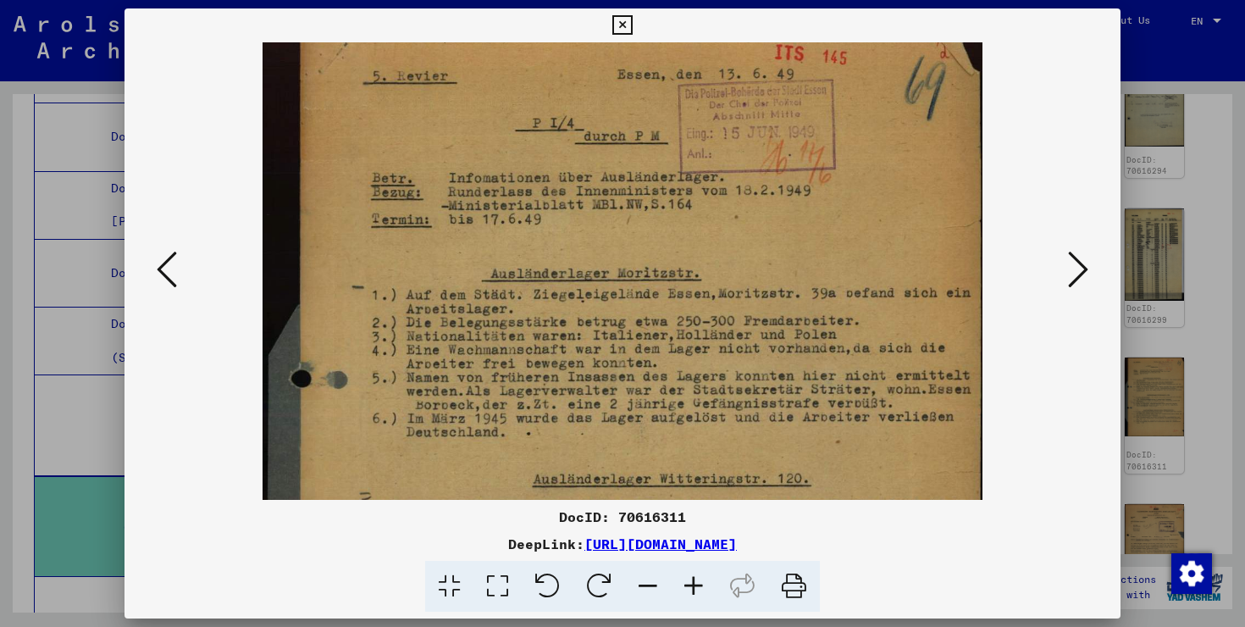
scroll to position [21, 0]
drag, startPoint x: 612, startPoint y: 228, endPoint x: 610, endPoint y: 452, distance: 224.5
click at [610, 452] on img at bounding box center [623, 504] width 720 height 966
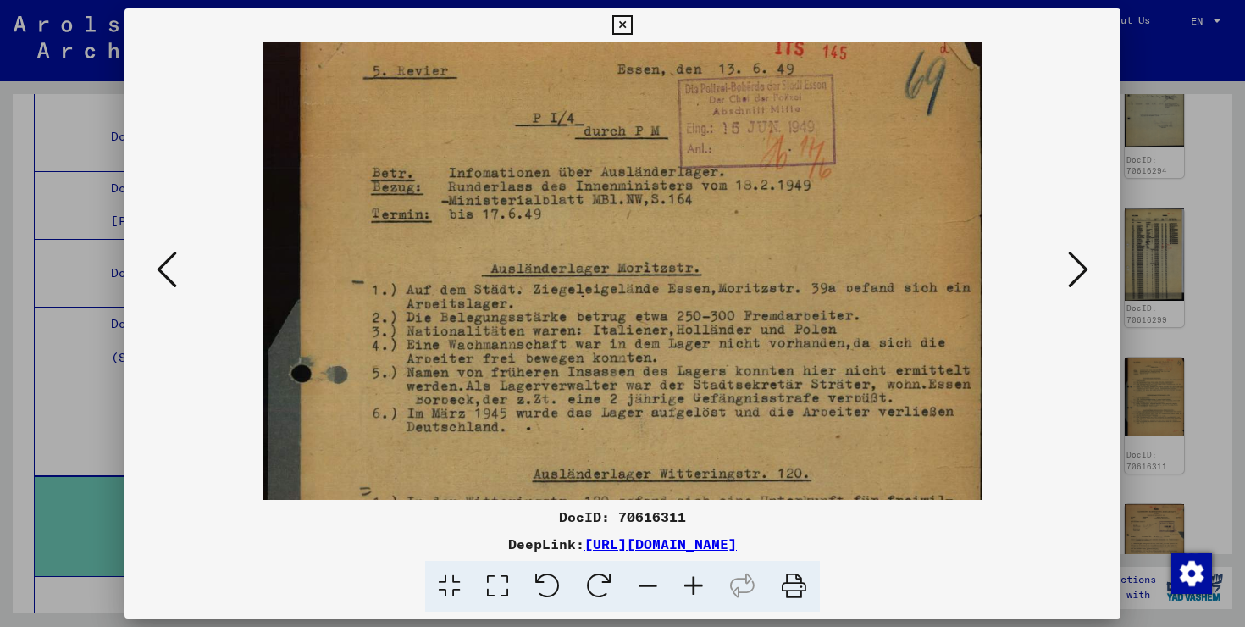
scroll to position [29, 0]
click at [604, 390] on img at bounding box center [623, 497] width 720 height 966
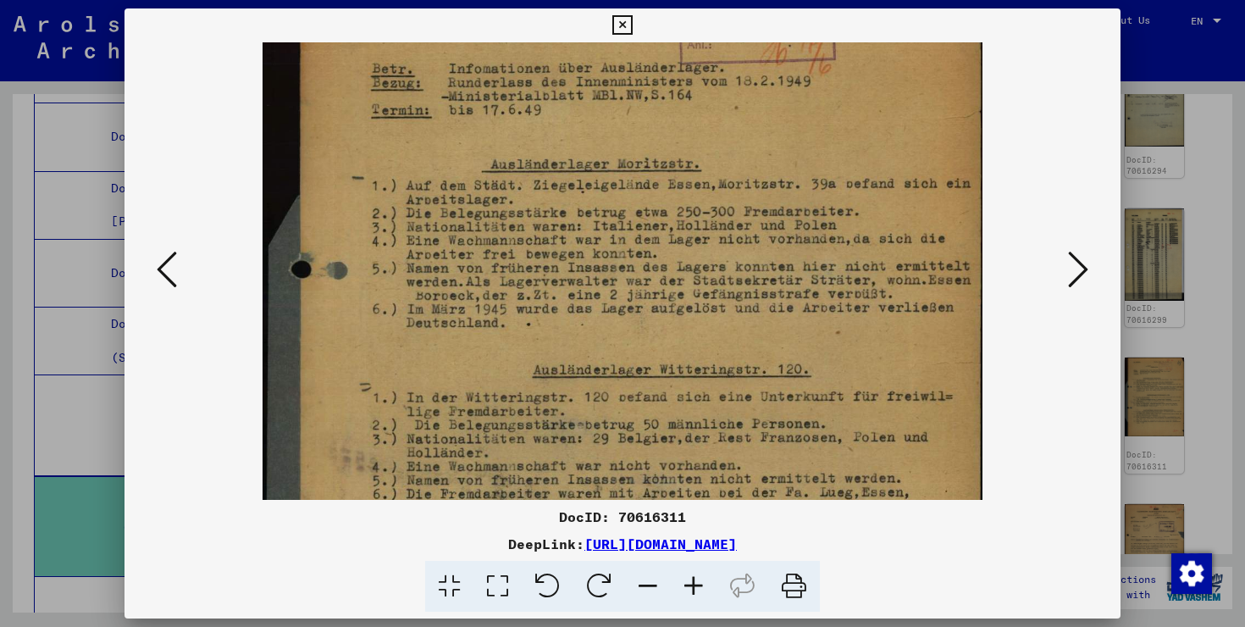
scroll to position [130, 0]
drag, startPoint x: 692, startPoint y: 201, endPoint x: 692, endPoint y: 106, distance: 94.9
click at [692, 106] on img at bounding box center [623, 395] width 720 height 966
drag, startPoint x: 692, startPoint y: 518, endPoint x: 614, endPoint y: 521, distance: 78.0
click at [614, 521] on div "DocID: 70616311" at bounding box center [623, 517] width 996 height 20
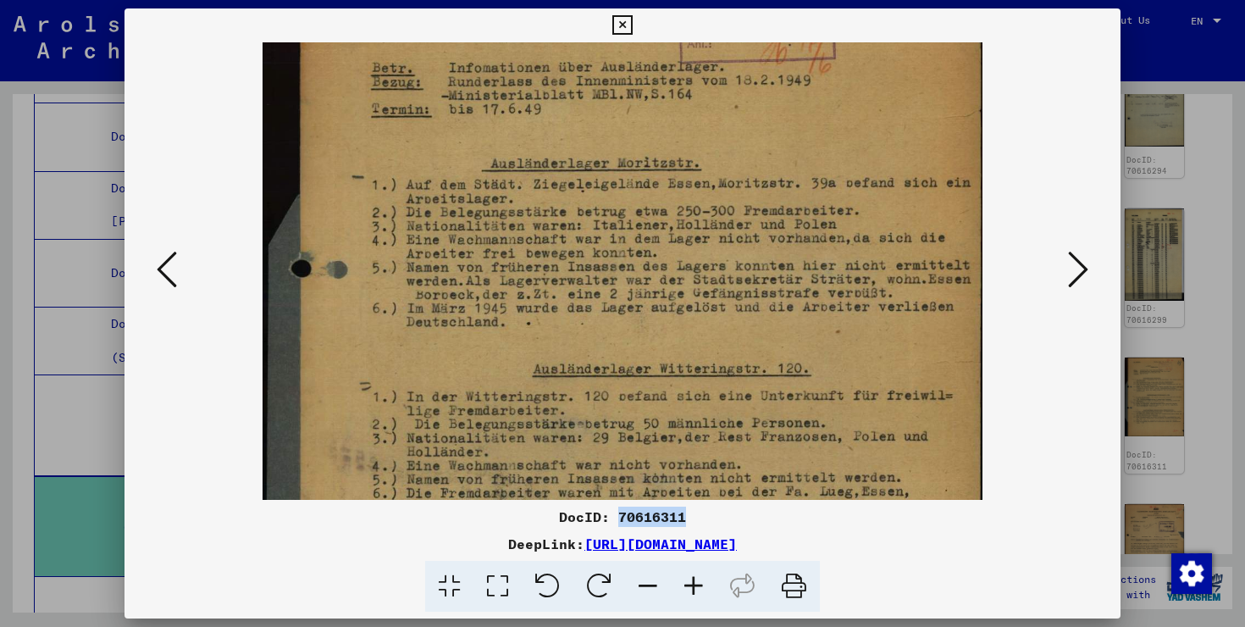
copy div "70616311"
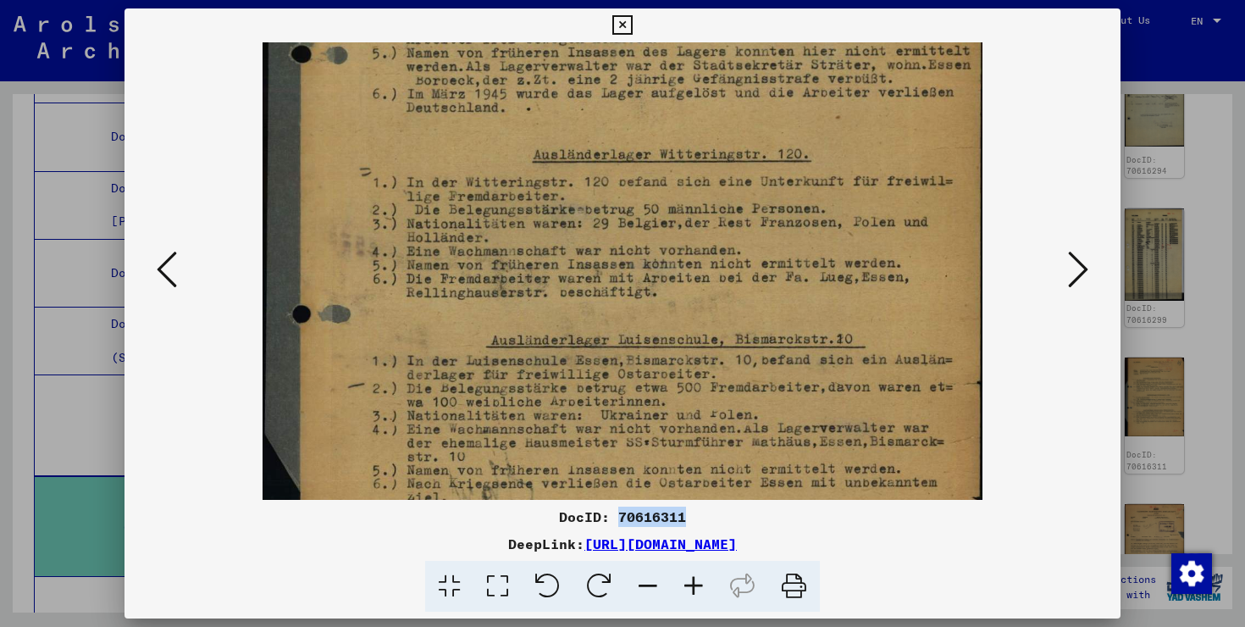
scroll to position [431, 0]
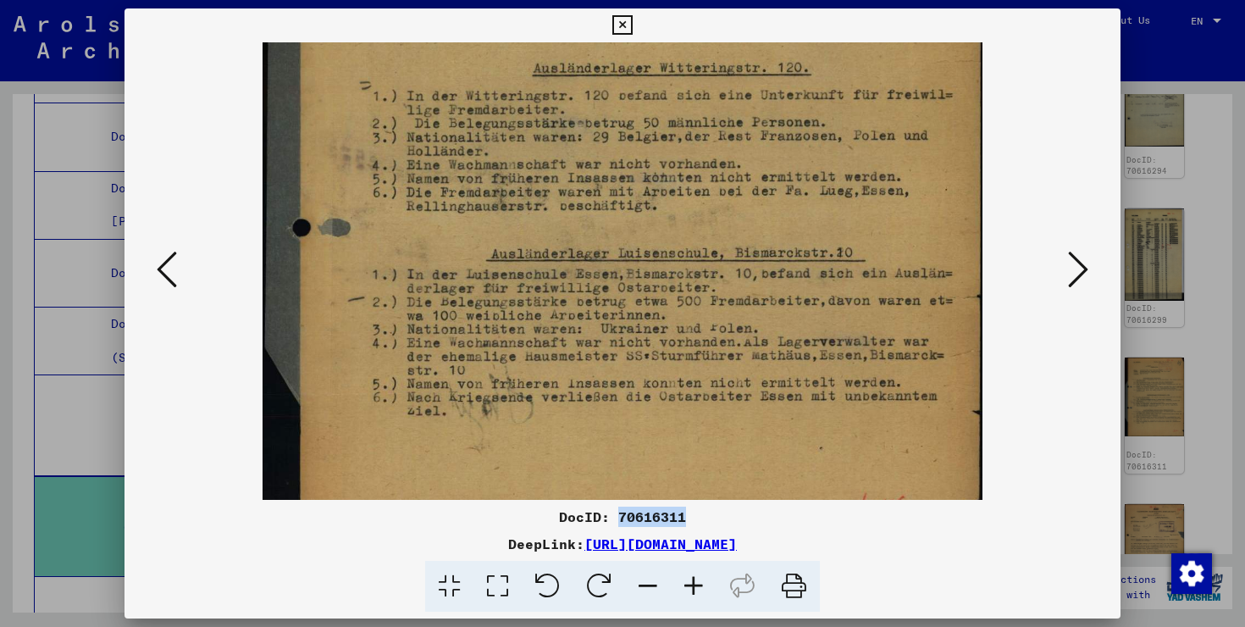
drag, startPoint x: 696, startPoint y: 346, endPoint x: 716, endPoint y: 45, distance: 301.4
click at [716, 45] on img at bounding box center [623, 94] width 720 height 966
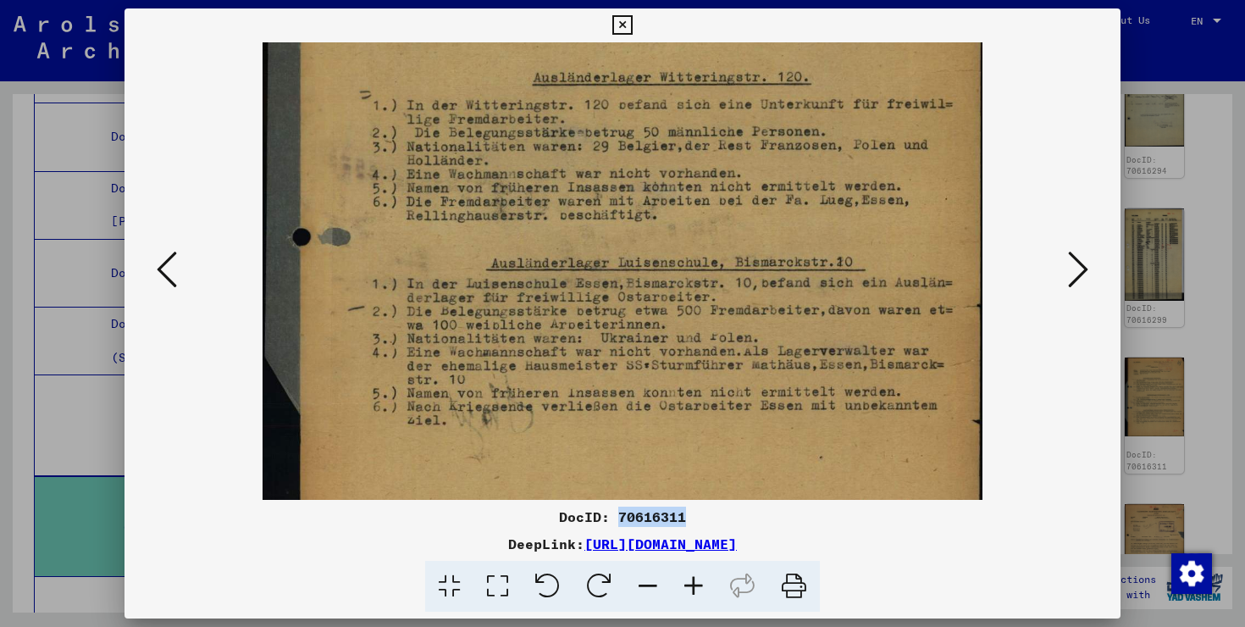
scroll to position [426, 0]
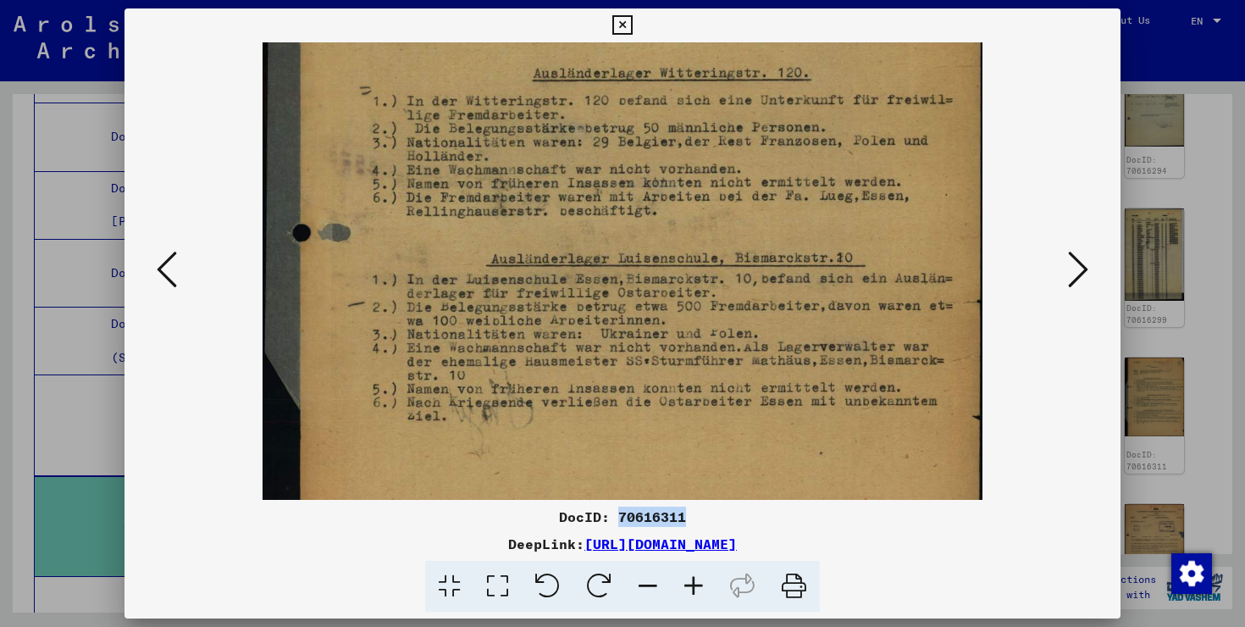
click at [618, 234] on img at bounding box center [623, 99] width 720 height 966
click at [683, 578] on icon at bounding box center [694, 587] width 46 height 52
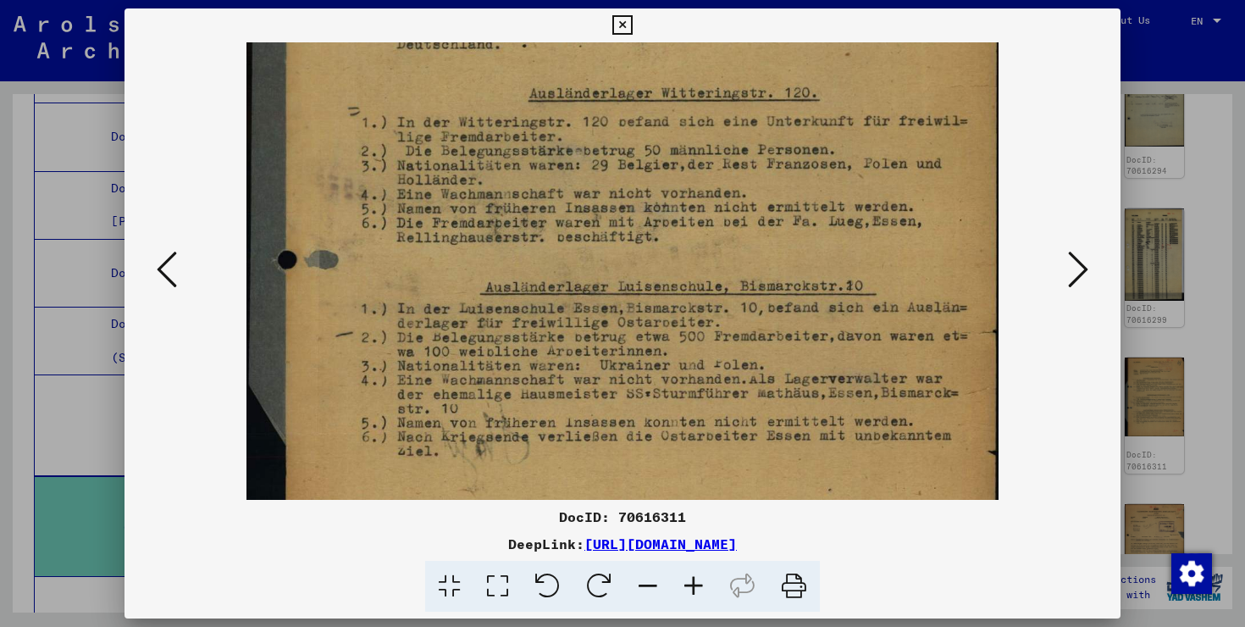
click at [683, 578] on icon at bounding box center [694, 587] width 46 height 52
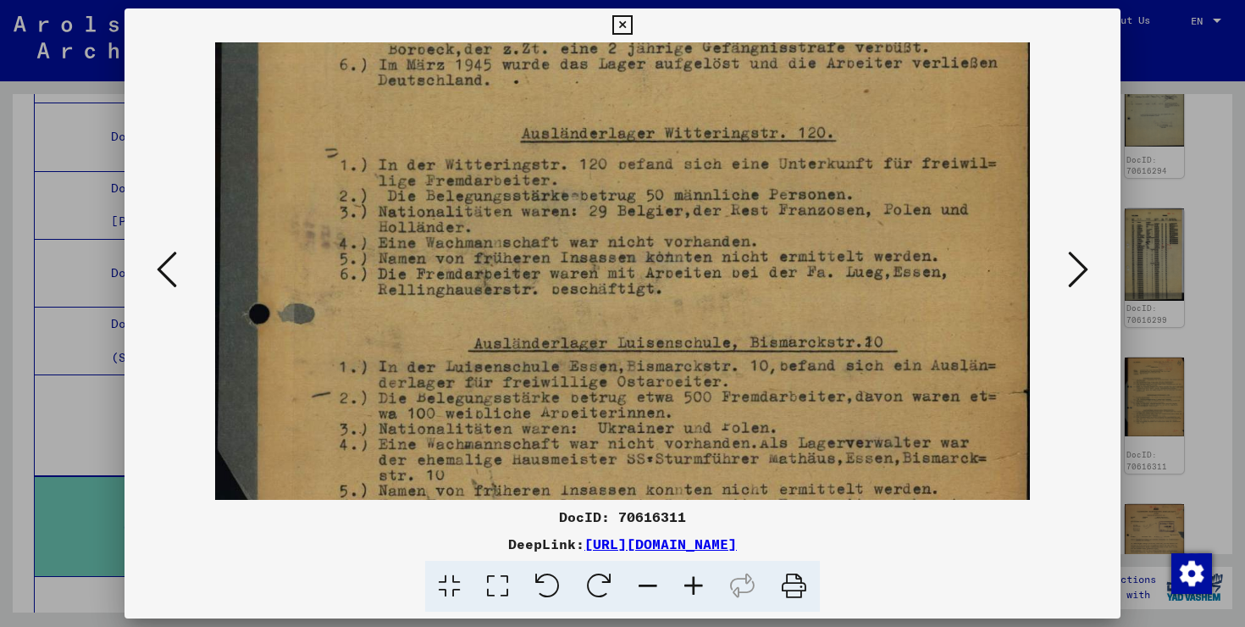
click at [683, 578] on icon at bounding box center [694, 587] width 46 height 52
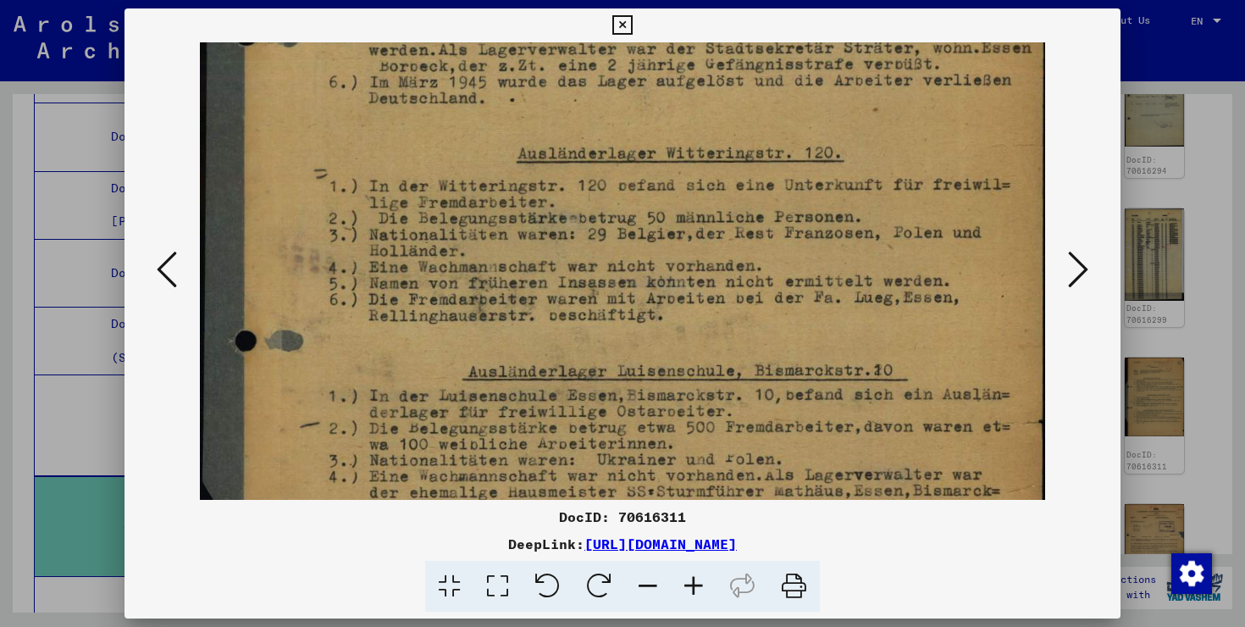
click at [683, 578] on icon at bounding box center [694, 587] width 46 height 52
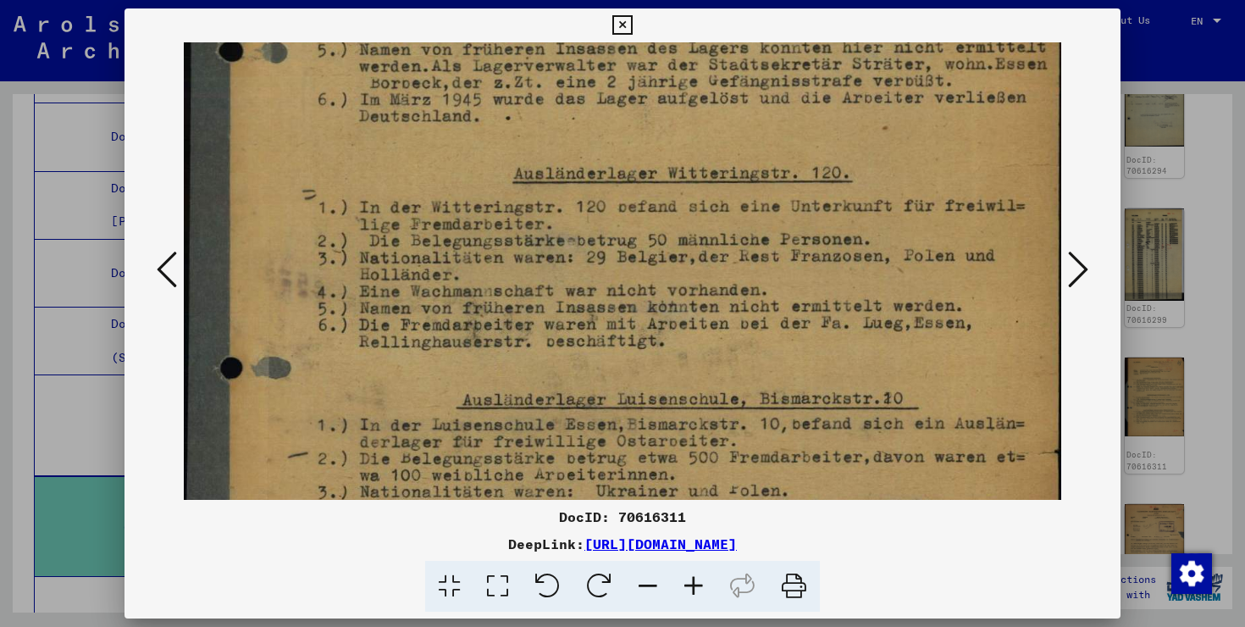
click at [683, 578] on icon at bounding box center [694, 587] width 46 height 52
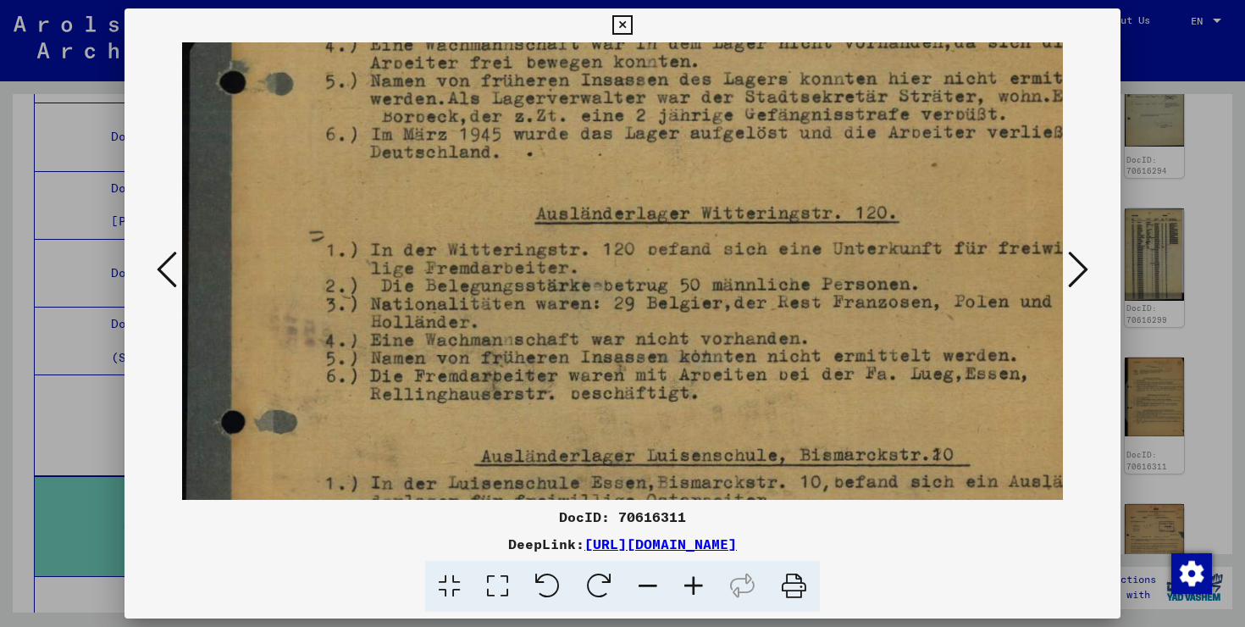
click at [683, 578] on icon at bounding box center [694, 587] width 46 height 52
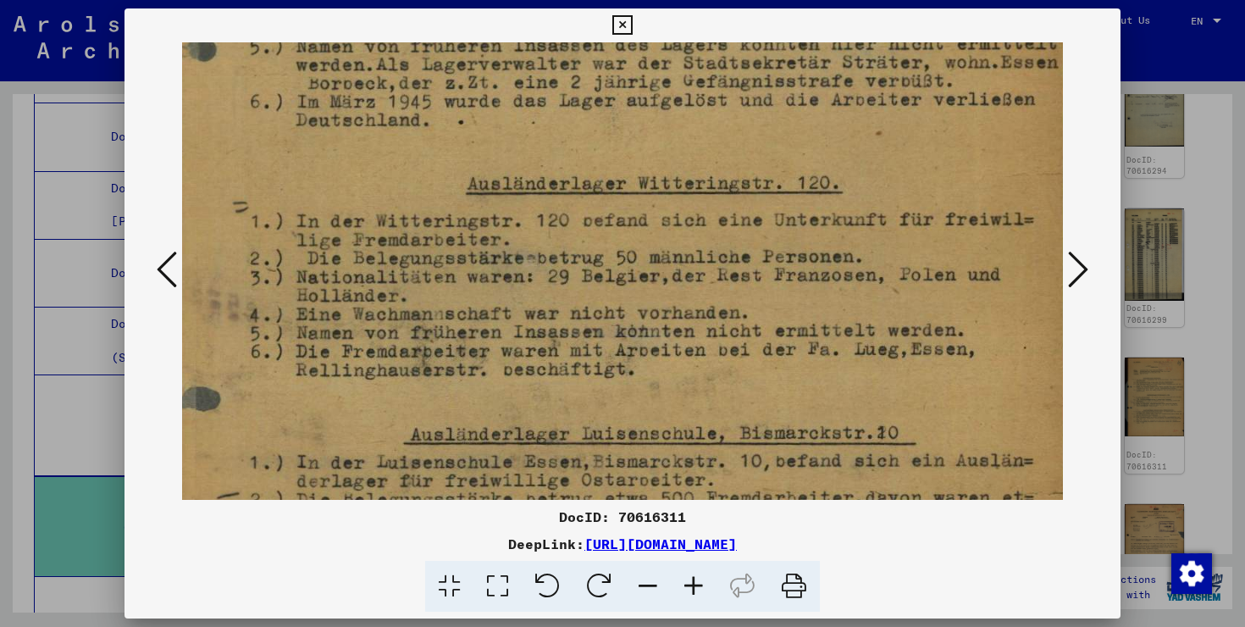
drag, startPoint x: 752, startPoint y: 436, endPoint x: 618, endPoint y: 386, distance: 142.9
click at [619, 386] on img at bounding box center [588, 218] width 973 height 1305
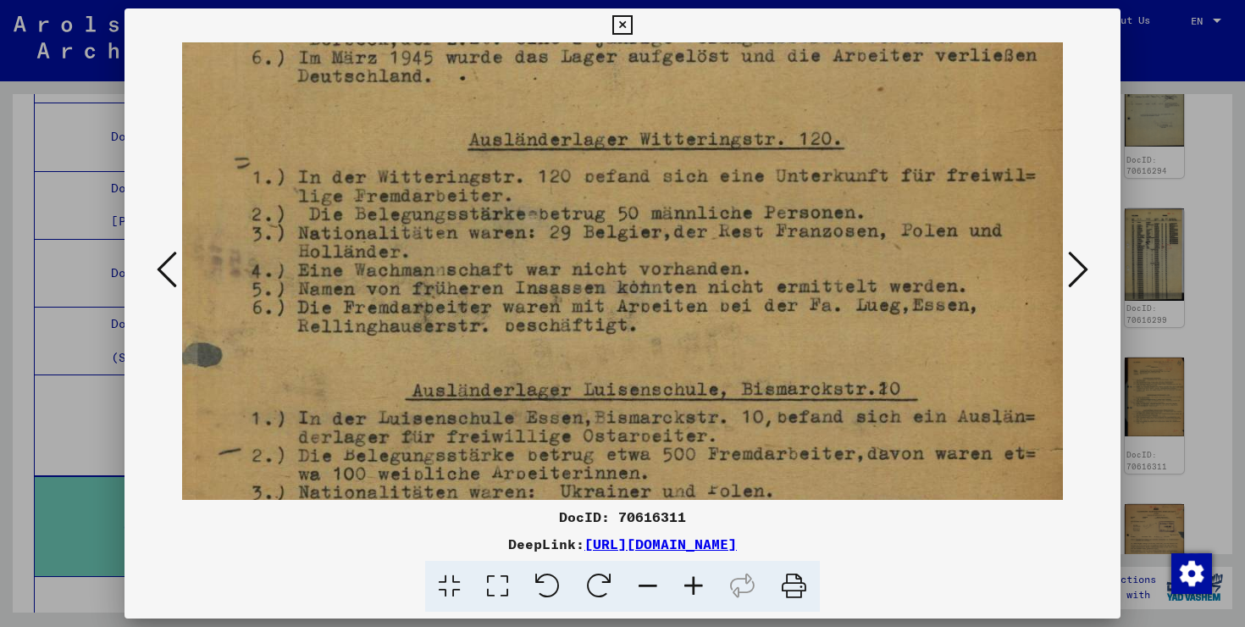
scroll to position [520, 78]
drag, startPoint x: 619, startPoint y: 388, endPoint x: 623, endPoint y: 344, distance: 44.2
click at [623, 344] on img at bounding box center [590, 174] width 973 height 1305
